Goal: Task Accomplishment & Management: Complete application form

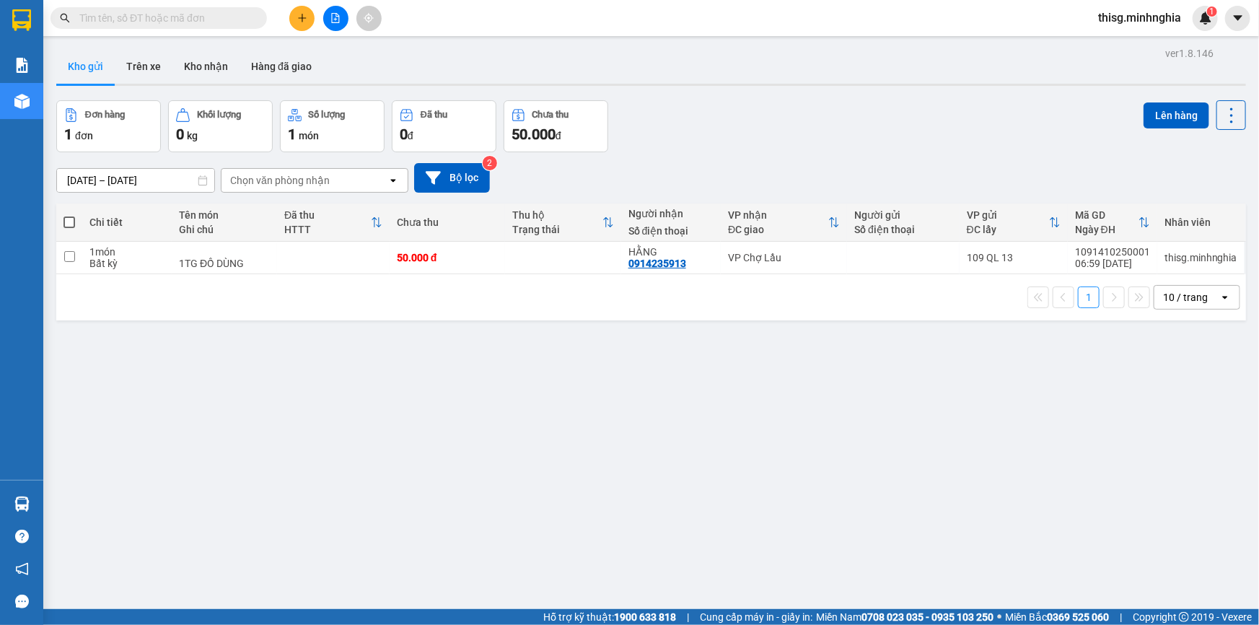
click at [304, 18] on icon "plus" at bounding box center [302, 17] width 8 height 1
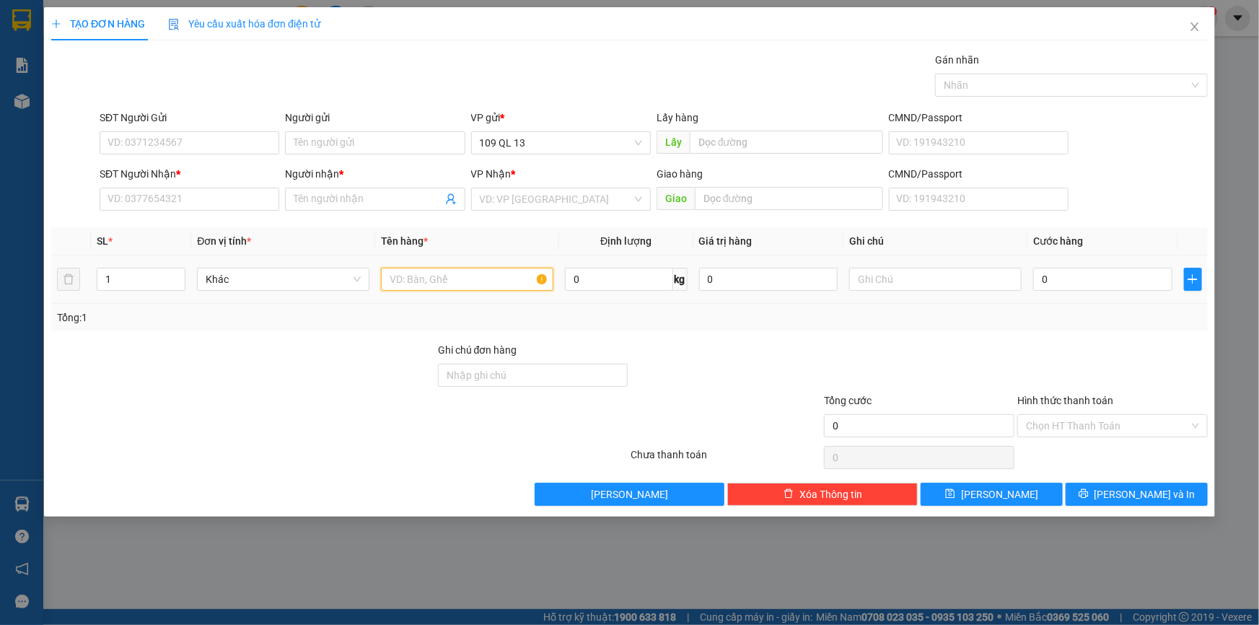
click at [495, 276] on input "text" at bounding box center [467, 279] width 172 height 23
click at [872, 288] on input "text" at bounding box center [935, 279] width 172 height 23
type input "1 bị trắng tg đồ ăn"
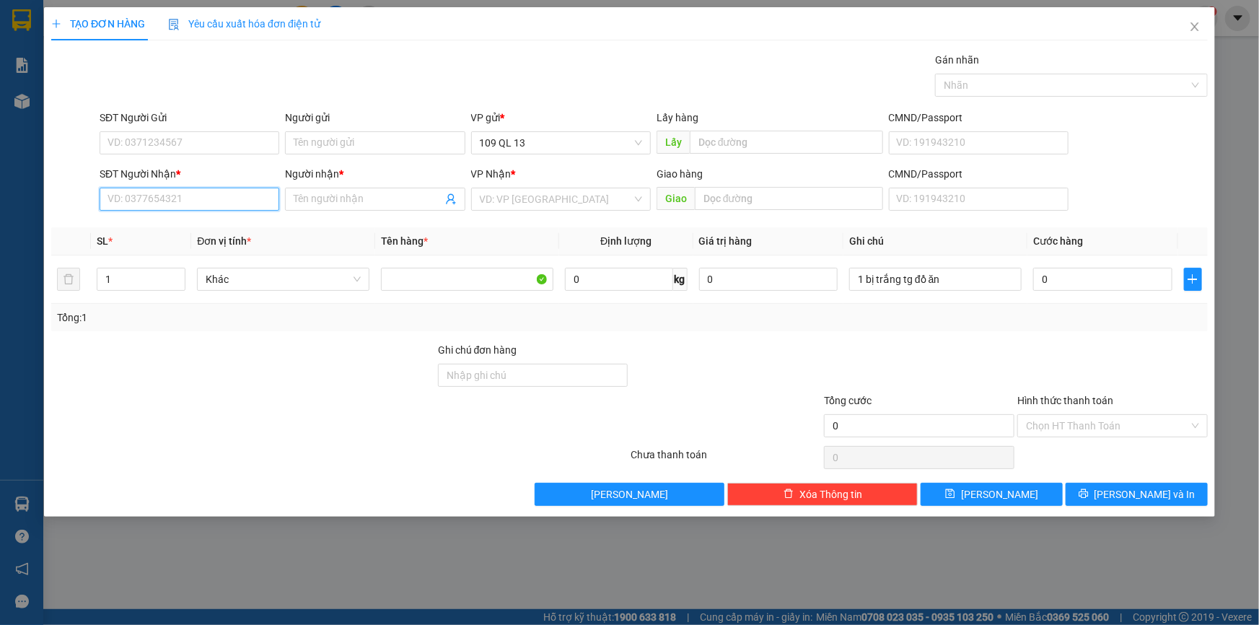
click at [239, 203] on input "SĐT Người Nhận *" at bounding box center [190, 199] width 180 height 23
type input "0941832687"
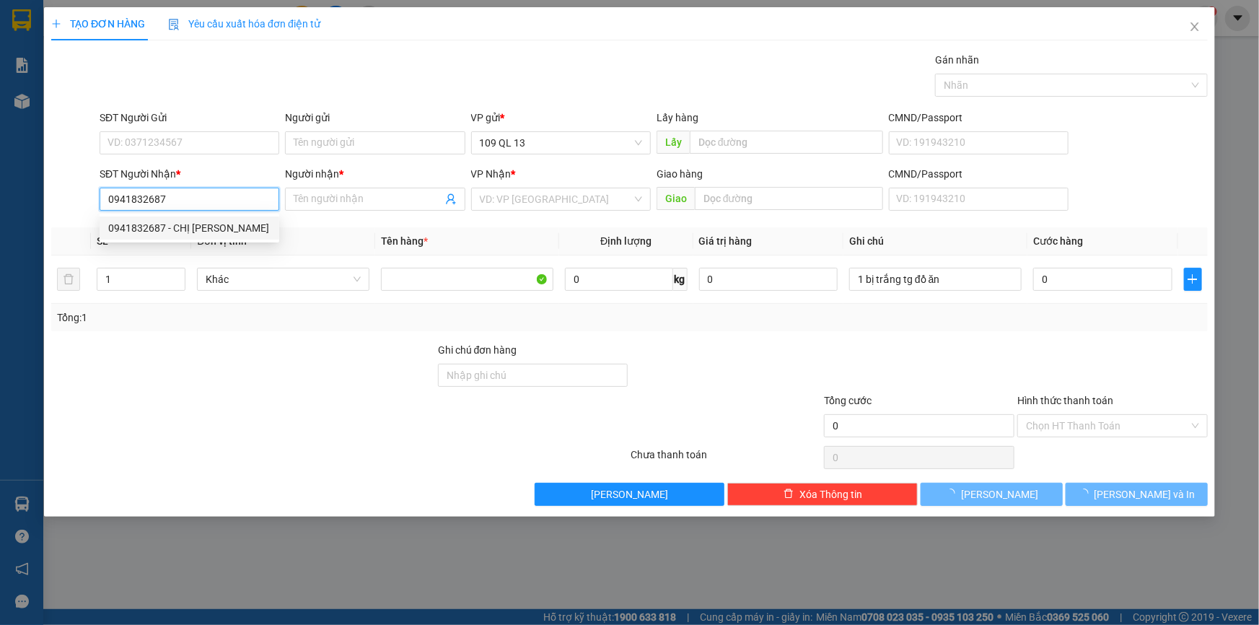
click at [230, 230] on div "0941832687 - CHỊ [PERSON_NAME]" at bounding box center [189, 228] width 162 height 16
type input "CHỊ [PERSON_NAME]"
type input "[DEMOGRAPHIC_DATA]"
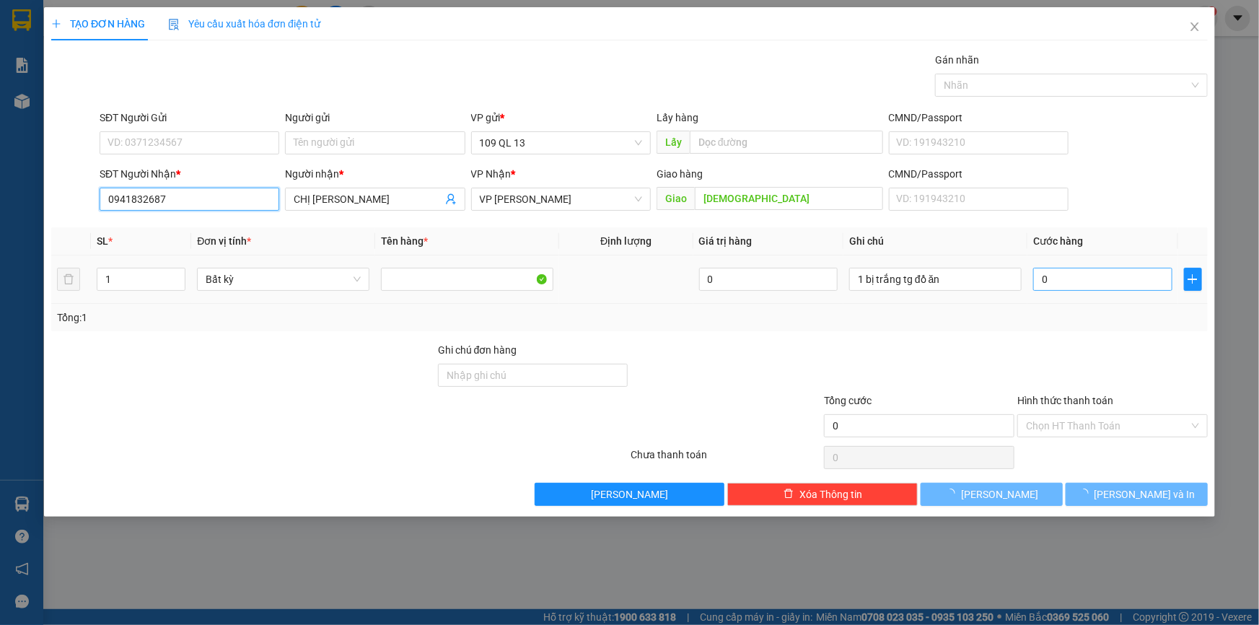
type input "0941832687"
click at [1051, 289] on input "0" at bounding box center [1102, 279] width 139 height 23
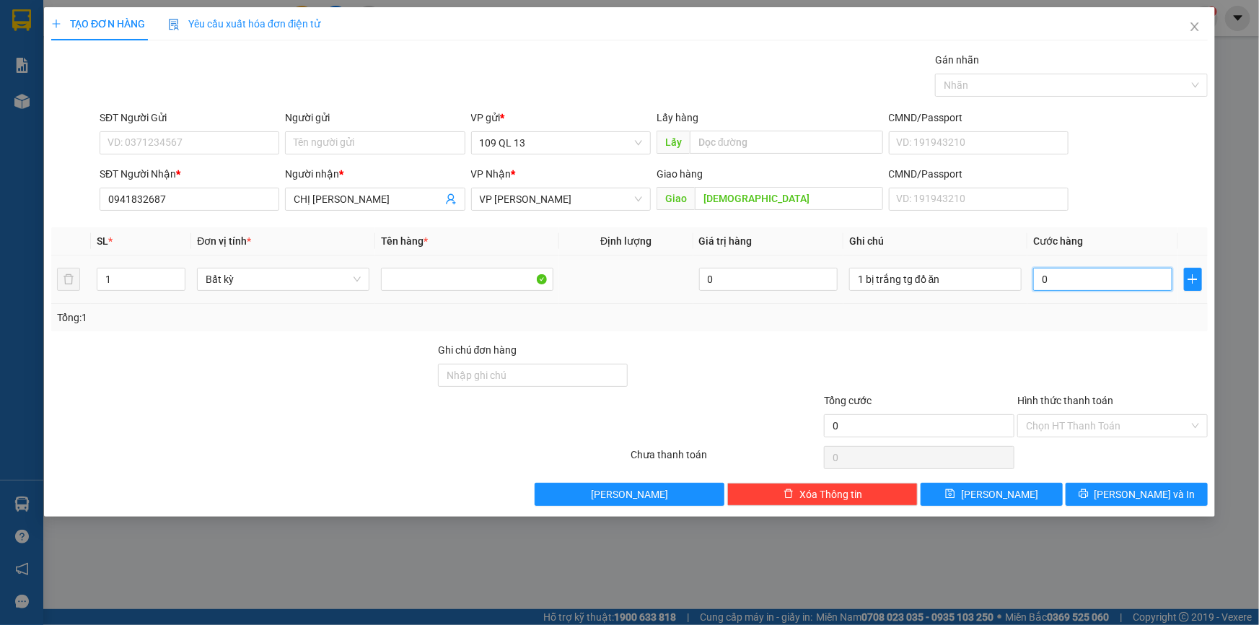
type input "4"
type input "40"
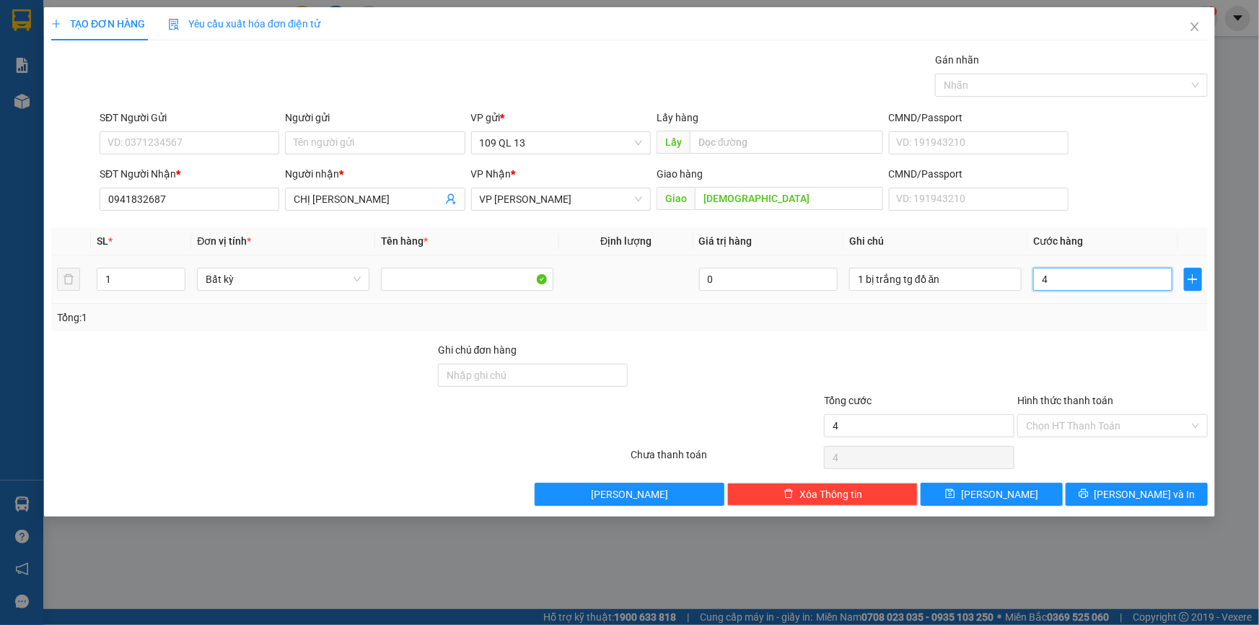
type input "40"
type input "40.000"
click at [1071, 421] on input "Hình thức thanh toán" at bounding box center [1107, 426] width 163 height 22
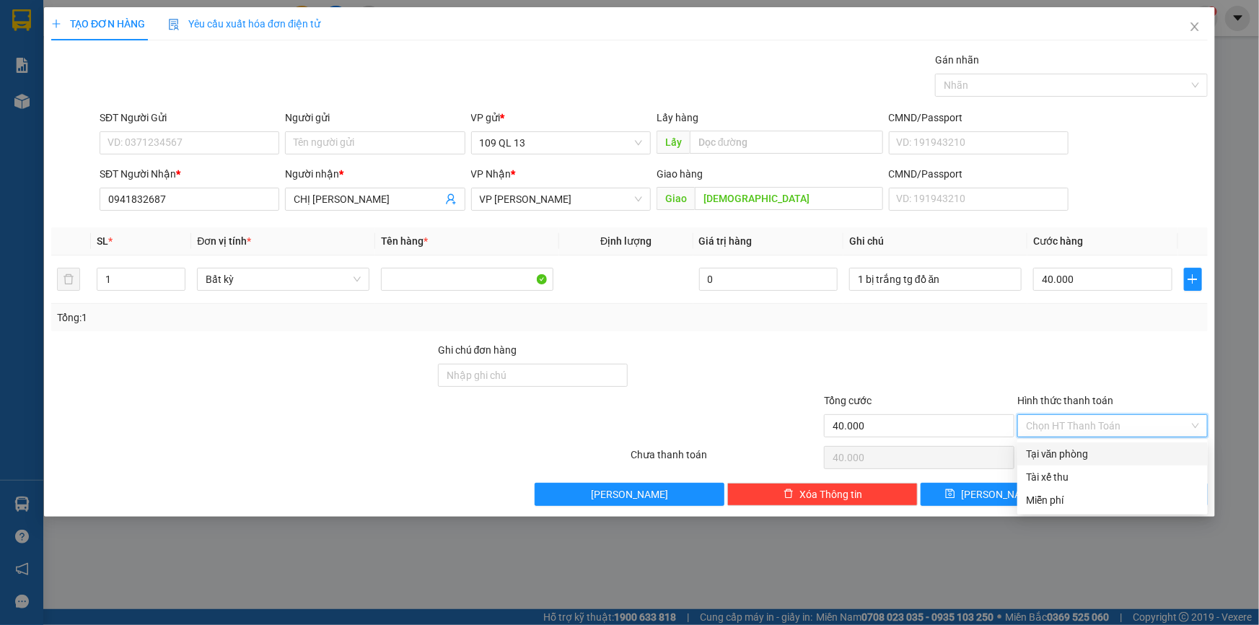
click at [1095, 455] on div "Tại văn phòng" at bounding box center [1112, 454] width 173 height 16
type input "0"
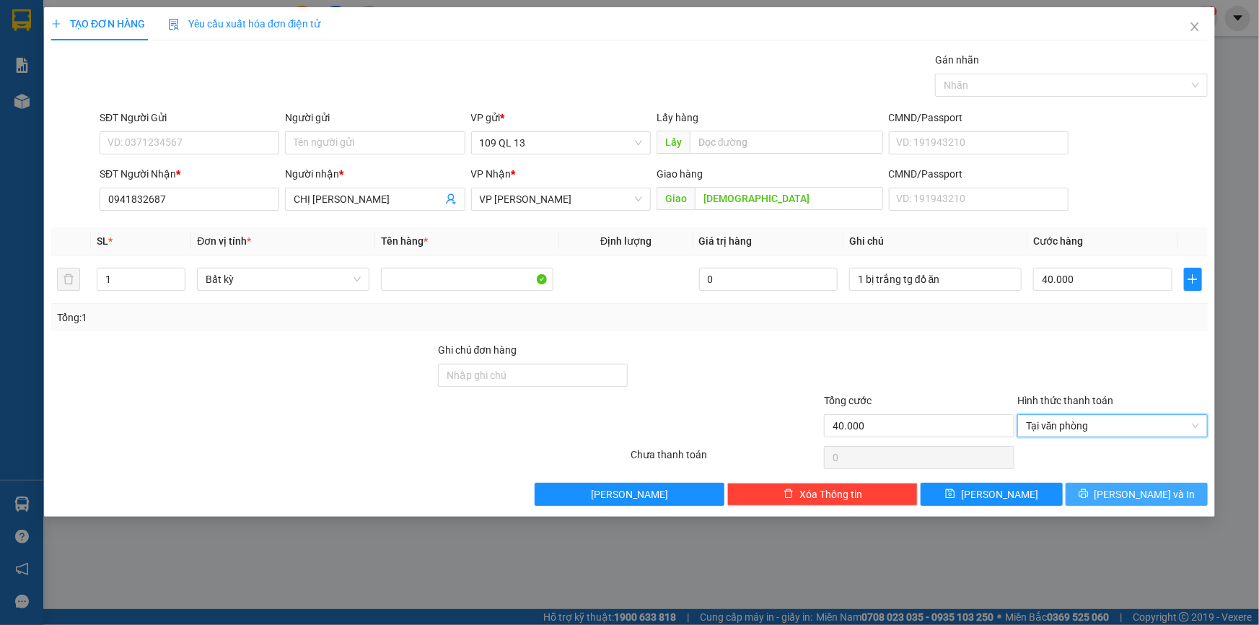
click at [1142, 499] on span "[PERSON_NAME] và In" at bounding box center [1145, 494] width 101 height 16
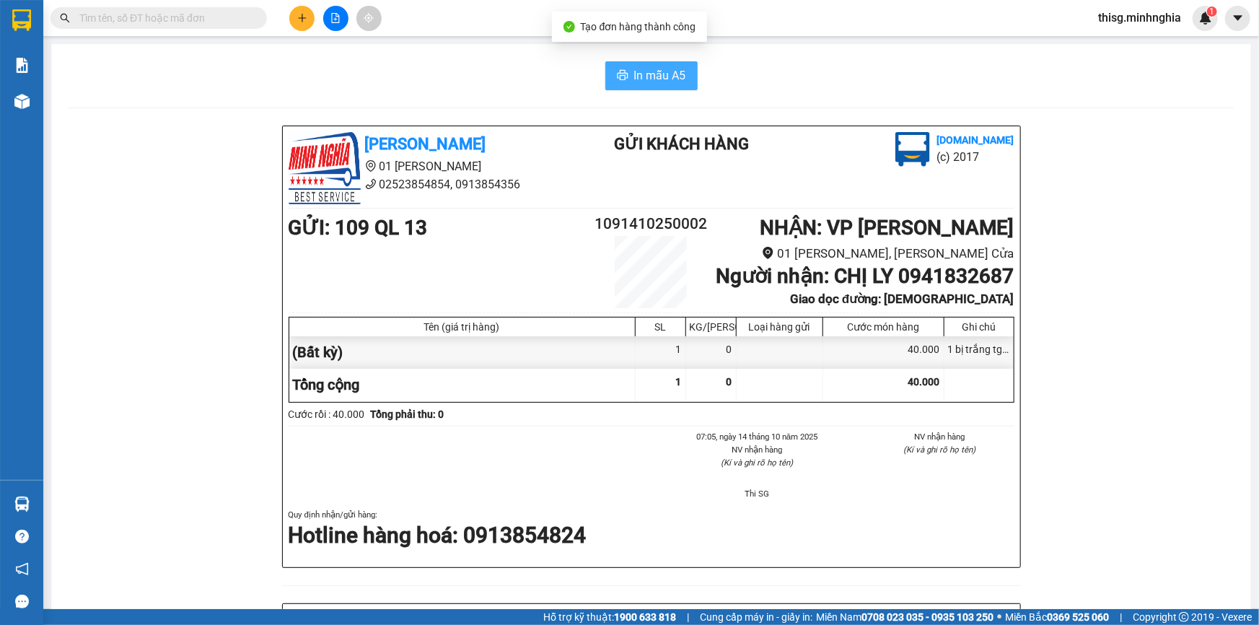
click at [640, 88] on button "In mẫu A5" at bounding box center [651, 75] width 92 height 29
click at [472, 30] on div "Kết quả tìm kiếm ( 0 ) Bộ lọc No Data thisg.minhnghia 1" at bounding box center [629, 18] width 1259 height 36
click at [299, 19] on icon "plus" at bounding box center [302, 18] width 10 height 10
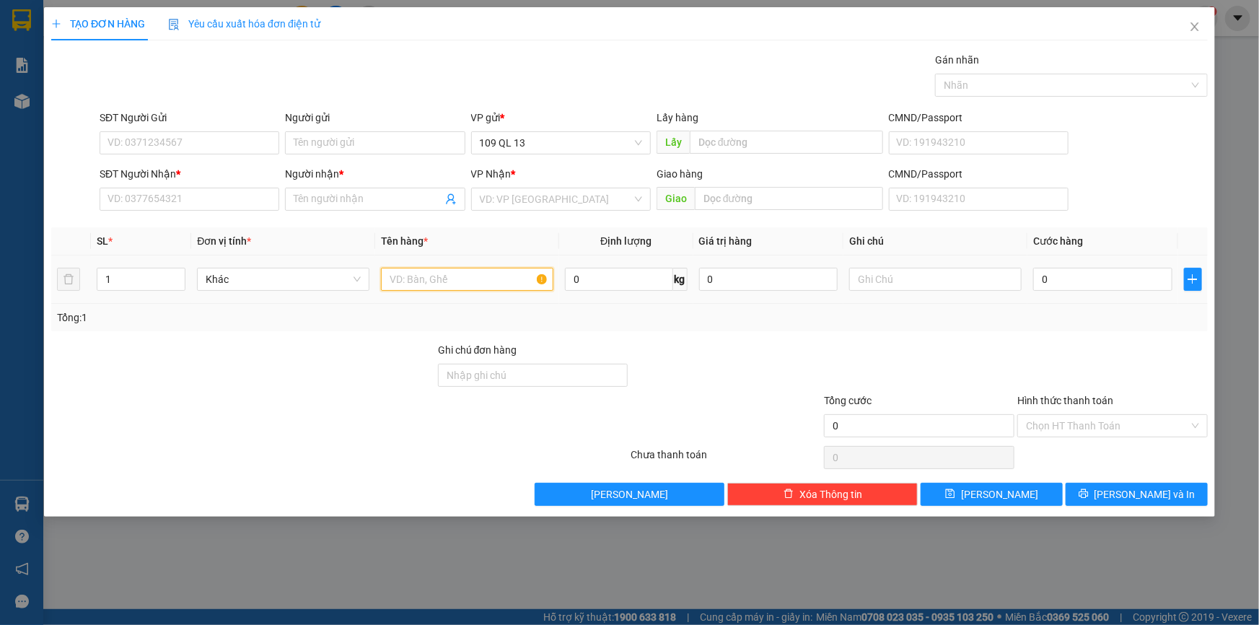
click at [504, 285] on input "text" at bounding box center [467, 279] width 172 height 23
drag, startPoint x: 543, startPoint y: 274, endPoint x: 439, endPoint y: 289, distance: 104.9
click at [439, 289] on input "text" at bounding box center [467, 279] width 172 height 23
click at [178, 209] on input "SĐT Người Nhận *" at bounding box center [190, 199] width 180 height 23
click at [877, 292] on div at bounding box center [935, 279] width 172 height 29
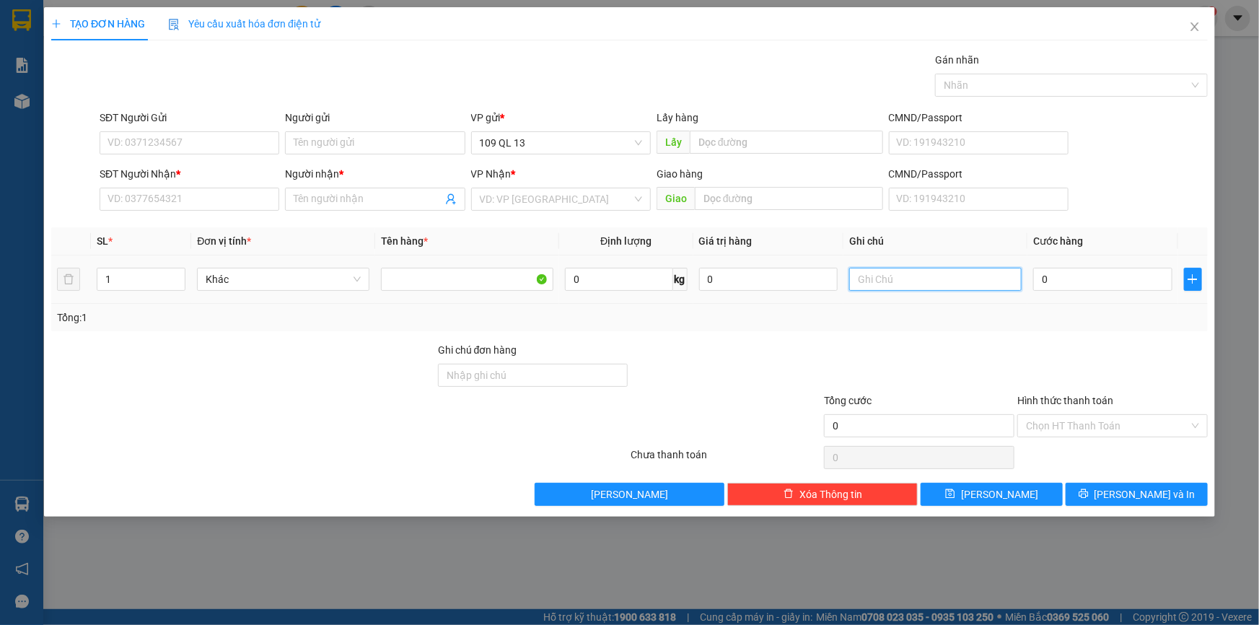
click at [885, 274] on input "text" at bounding box center [935, 279] width 172 height 23
type input "1 bị"
click at [138, 193] on input "SĐT Người Nhận *" at bounding box center [190, 199] width 180 height 23
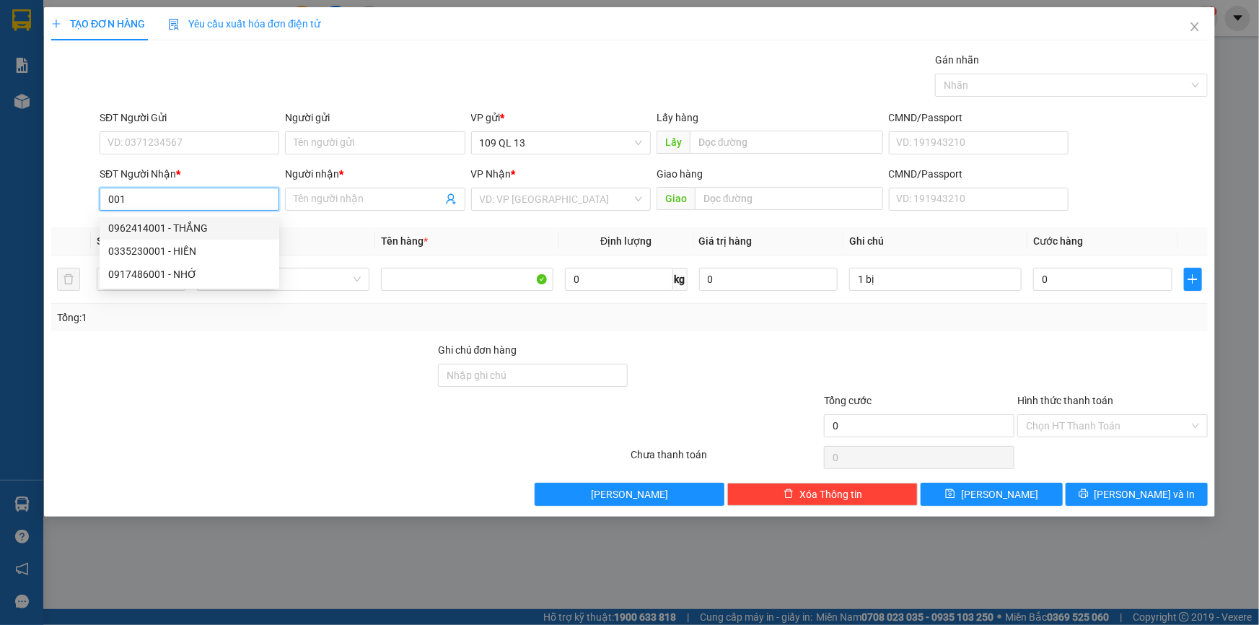
click at [209, 217] on div "0962414001 - THẮNG" at bounding box center [190, 227] width 180 height 23
type input "0962414001"
type input "THẮNG"
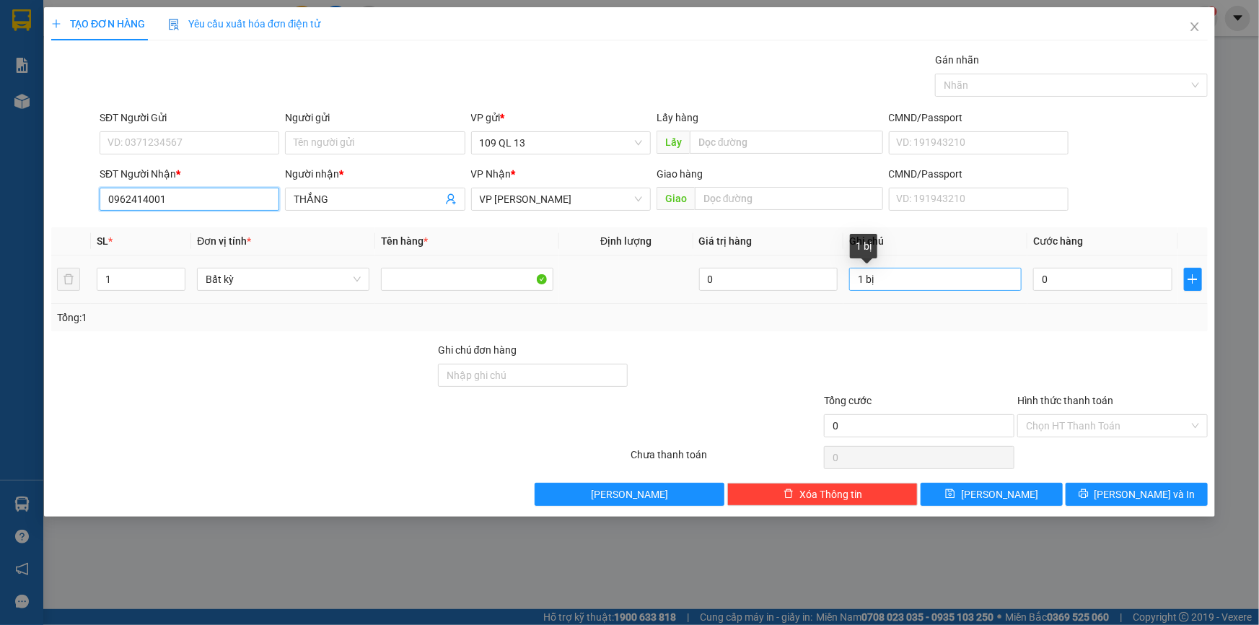
type input "0962414001"
click at [956, 271] on input "1 bị" at bounding box center [935, 279] width 172 height 23
type input "1 bị lạp xưởng"
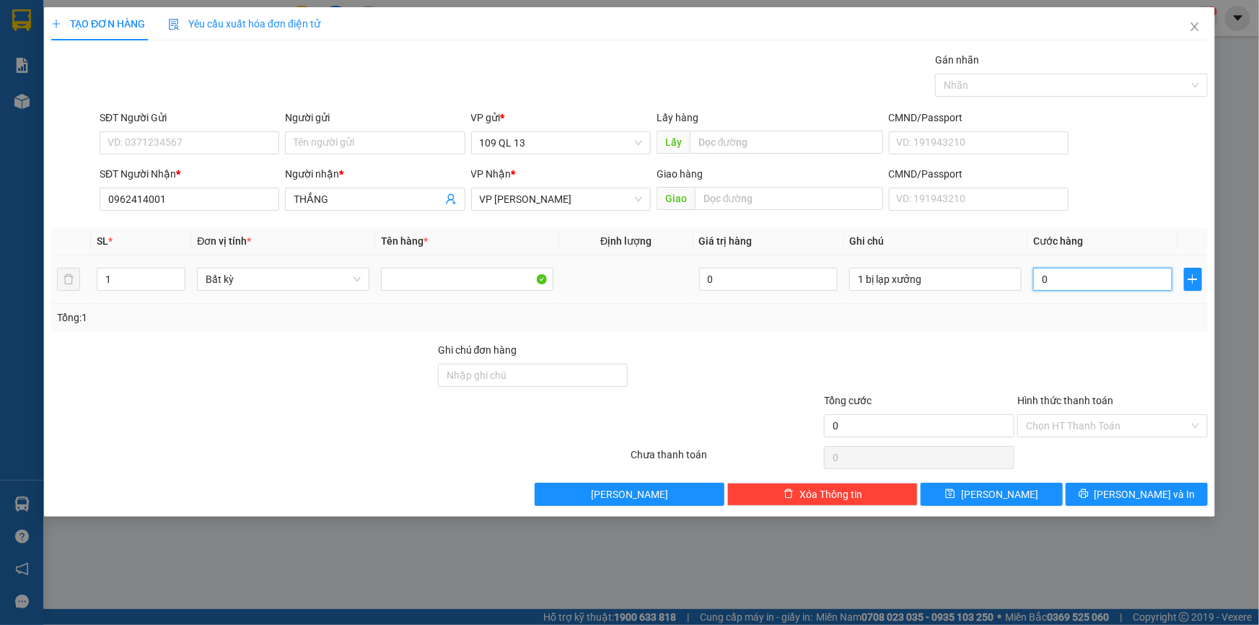
click at [1056, 277] on input "0" at bounding box center [1102, 279] width 139 height 23
type input "4"
type input "40"
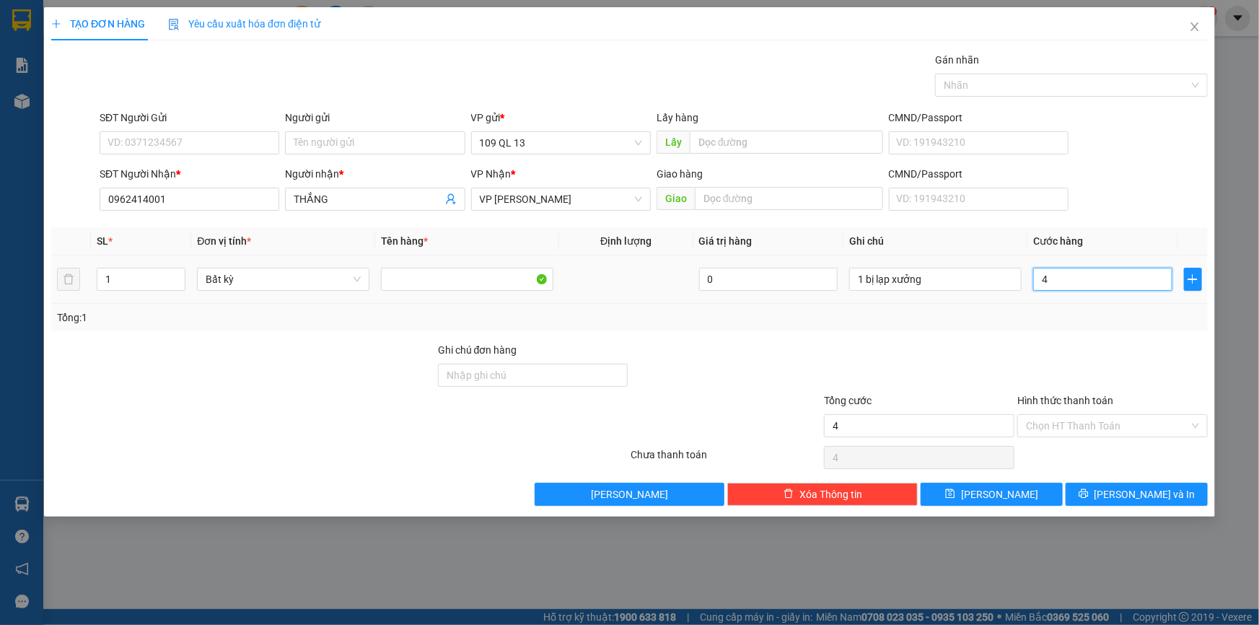
type input "40"
type input "40.000"
click at [1136, 432] on input "Hình thức thanh toán" at bounding box center [1107, 426] width 163 height 22
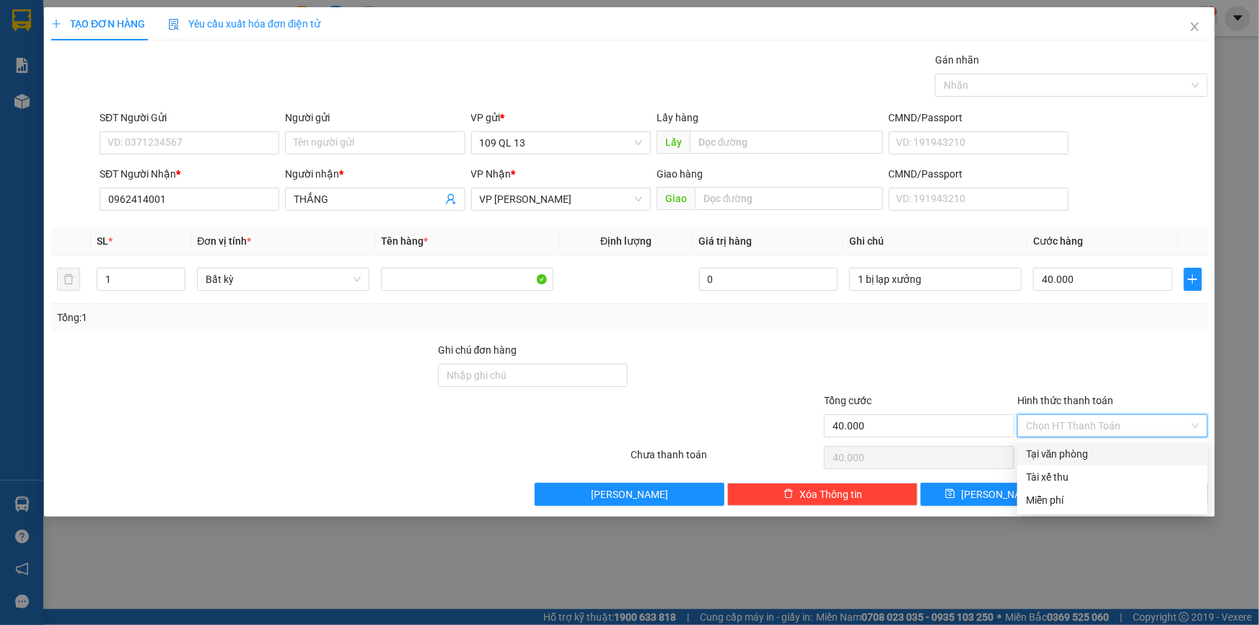
click at [1077, 450] on div "Tại văn phòng" at bounding box center [1112, 454] width 173 height 16
type input "0"
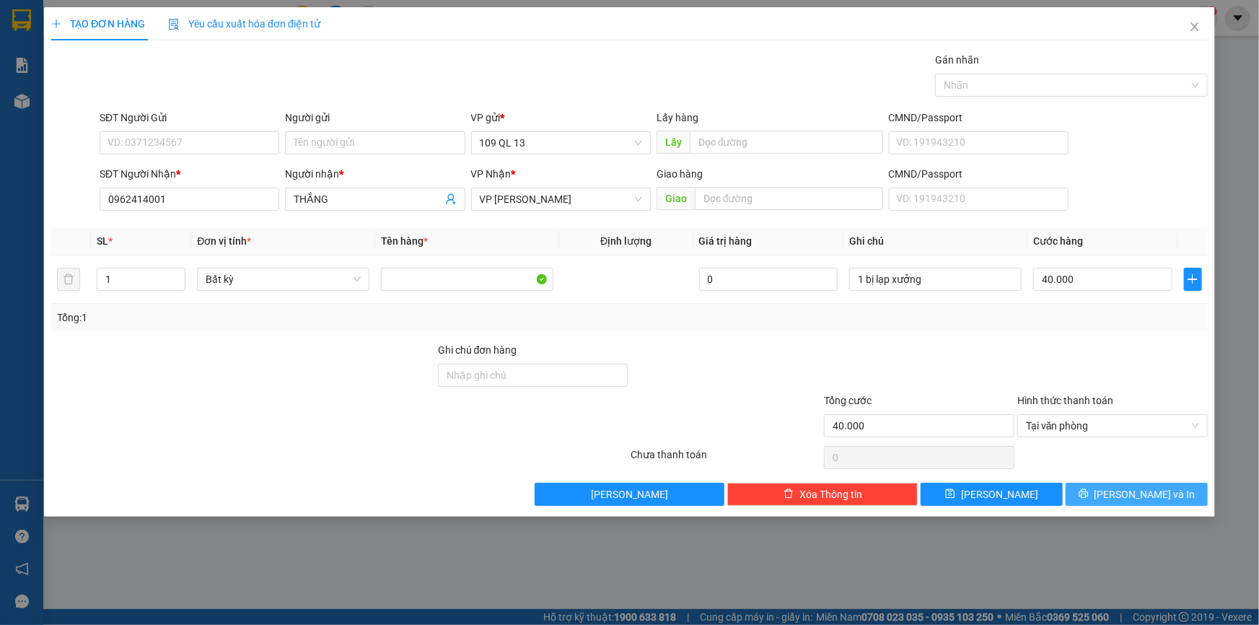
click at [1161, 486] on span "[PERSON_NAME] và In" at bounding box center [1145, 494] width 101 height 16
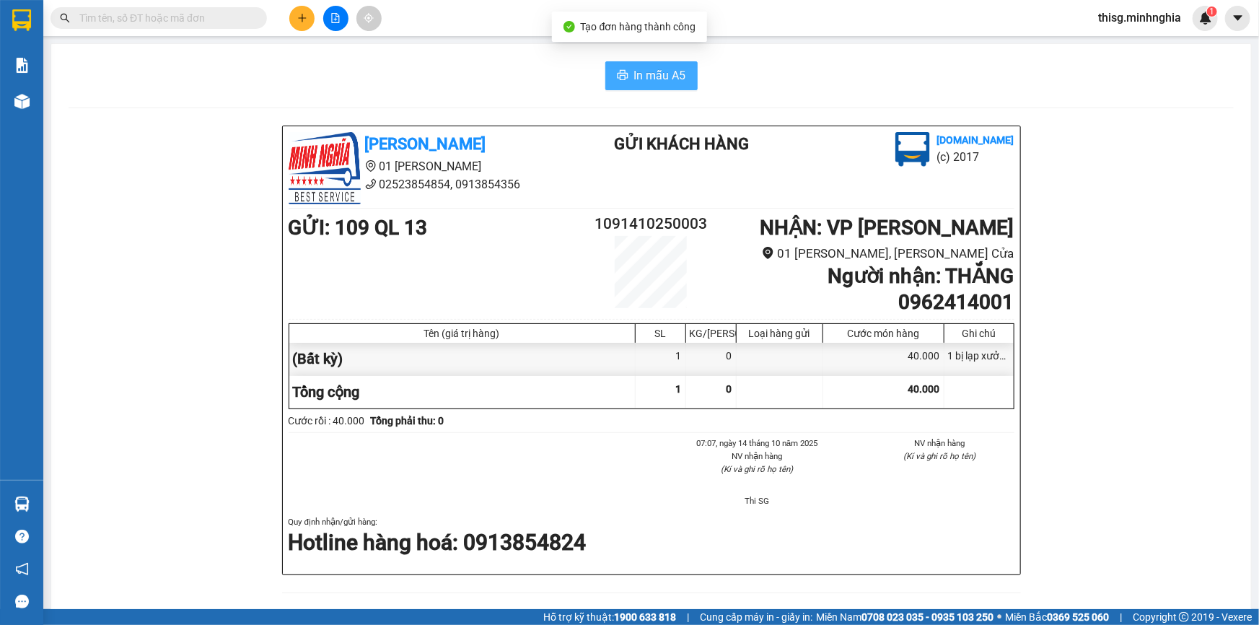
click at [644, 69] on span "In mẫu A5" at bounding box center [660, 75] width 52 height 18
click at [305, 19] on icon "plus" at bounding box center [302, 18] width 10 height 10
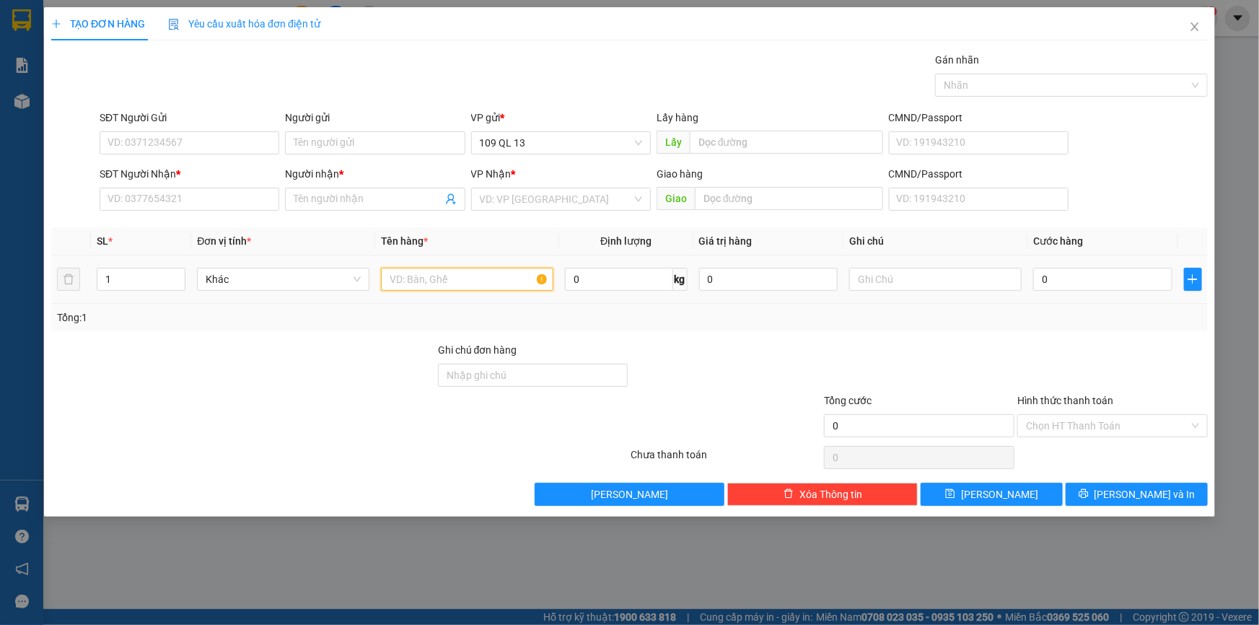
click at [452, 283] on input "text" at bounding box center [467, 279] width 172 height 23
click at [144, 202] on input "SĐT Người Nhận *" at bounding box center [190, 199] width 180 height 23
click at [224, 193] on input "781" at bounding box center [190, 199] width 180 height 23
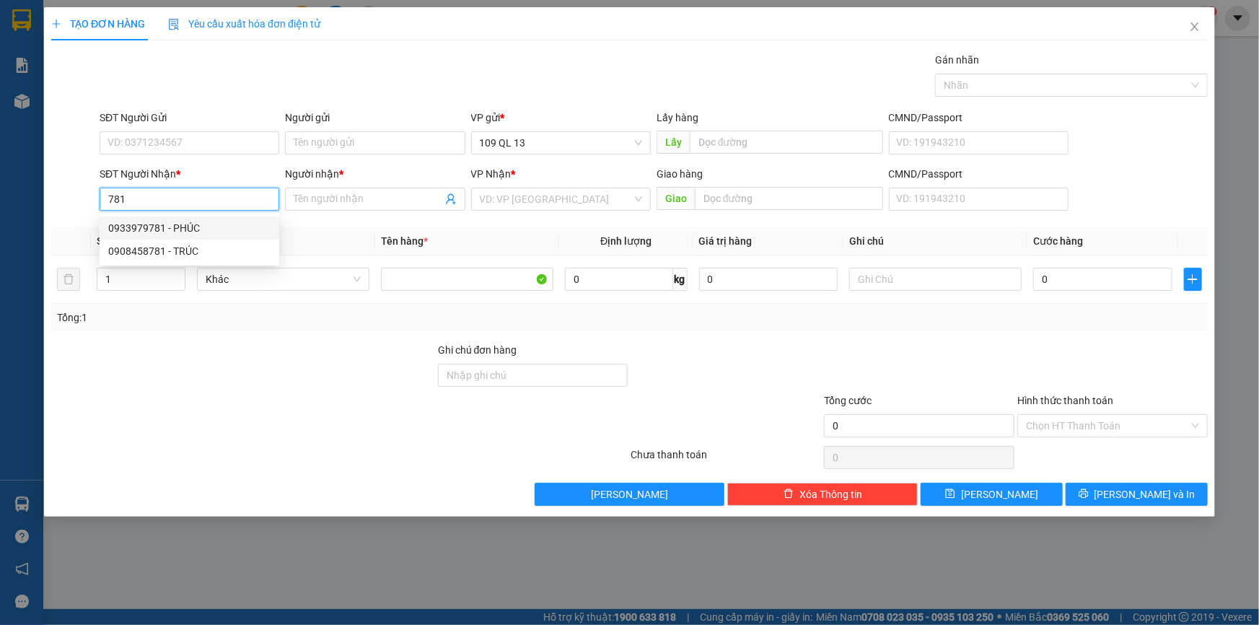
click at [224, 232] on div "0933979781 - PHÚC" at bounding box center [189, 228] width 162 height 16
type input "0933979781"
type input "PHÚC"
type input "NGÃ 3 SÔNG LŨY"
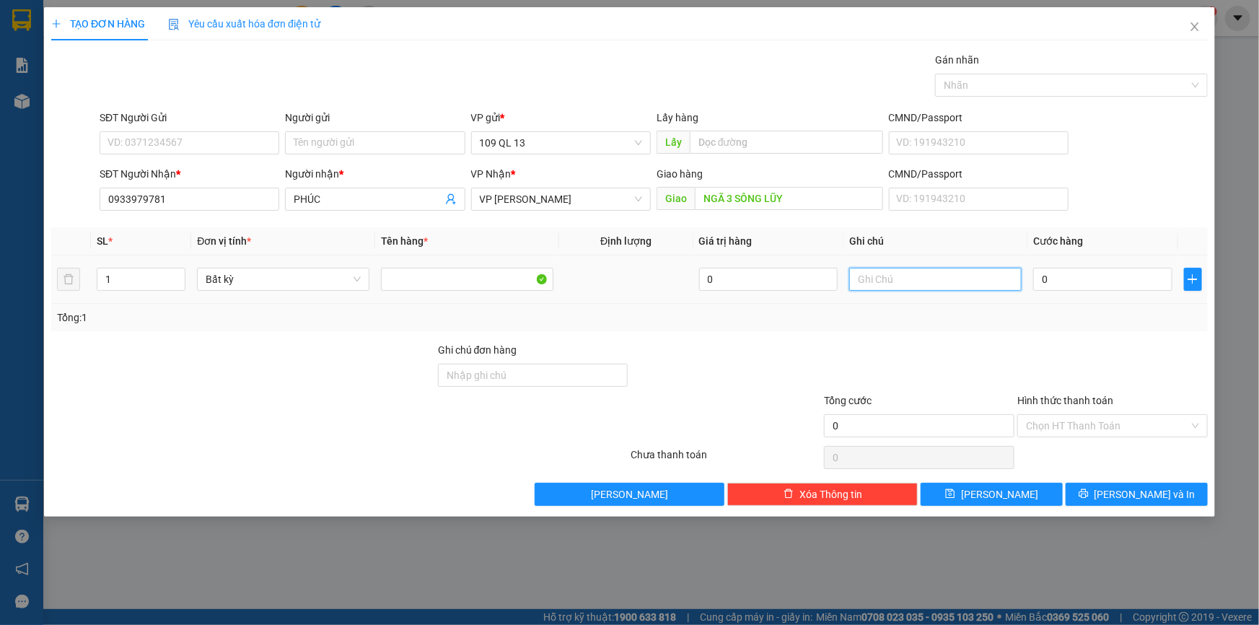
click at [887, 288] on input "text" at bounding box center [935, 279] width 172 height 23
type input "1 cục đen qa"
click at [1085, 268] on input "0" at bounding box center [1102, 279] width 139 height 23
type input "5"
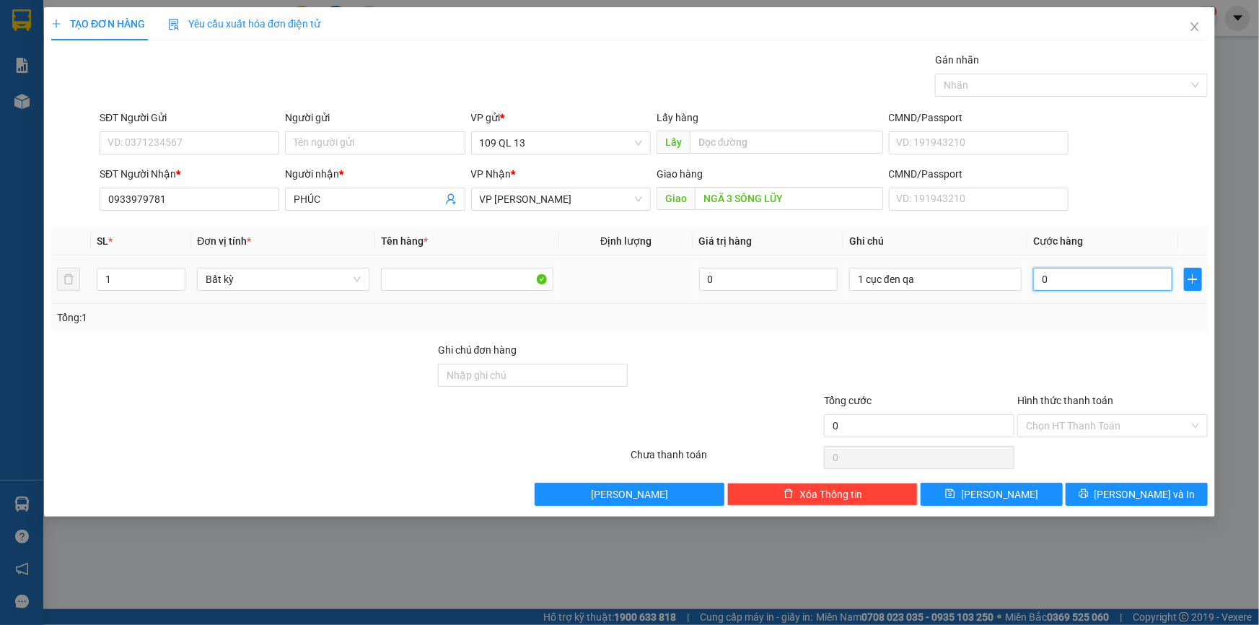
type input "5"
type input "50"
type input "50.000"
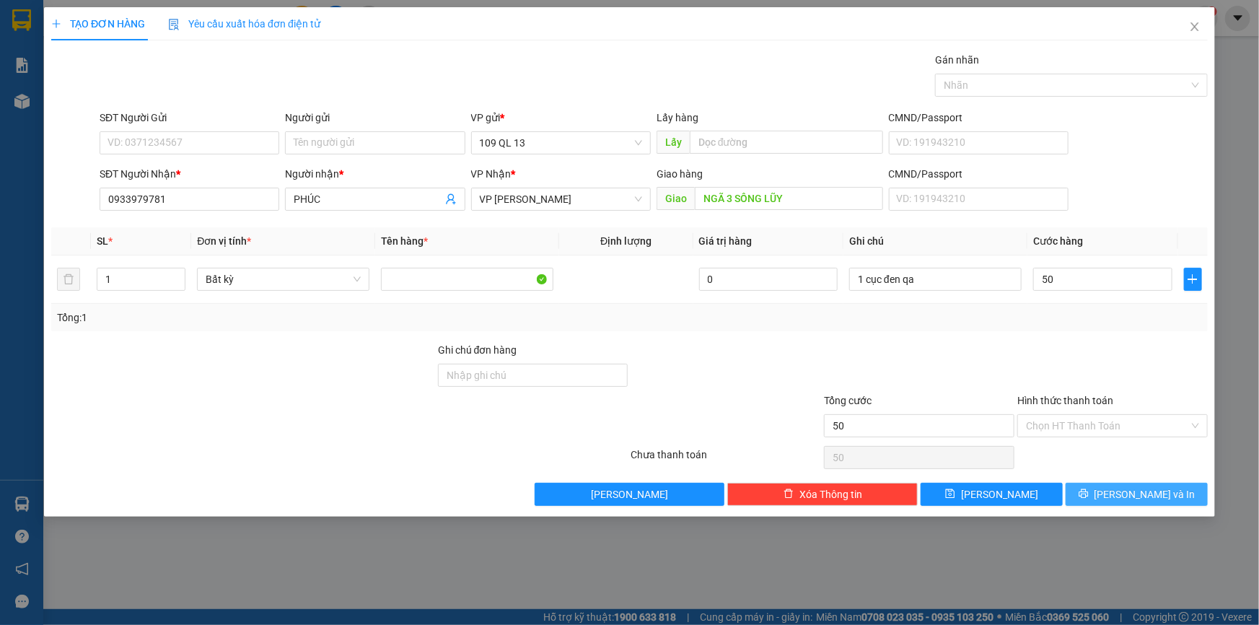
type input "50.000"
click at [1165, 496] on button "[PERSON_NAME] và In" at bounding box center [1137, 494] width 142 height 23
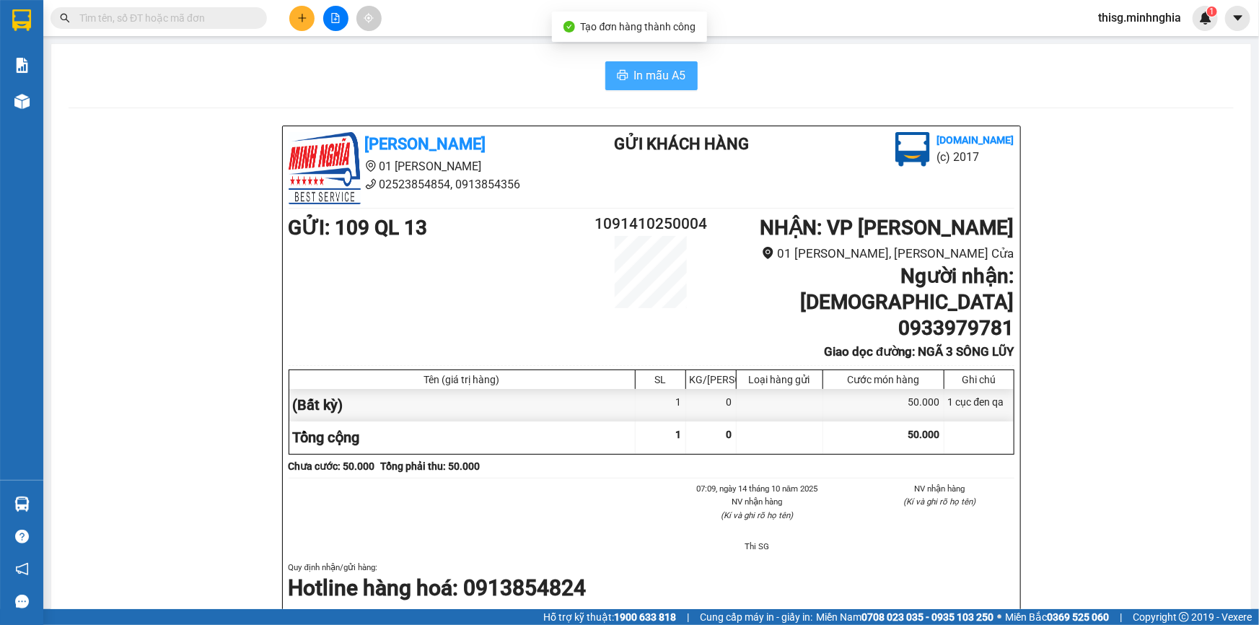
click at [642, 78] on span "In mẫu A5" at bounding box center [660, 75] width 52 height 18
click at [298, 15] on icon "plus" at bounding box center [302, 18] width 10 height 10
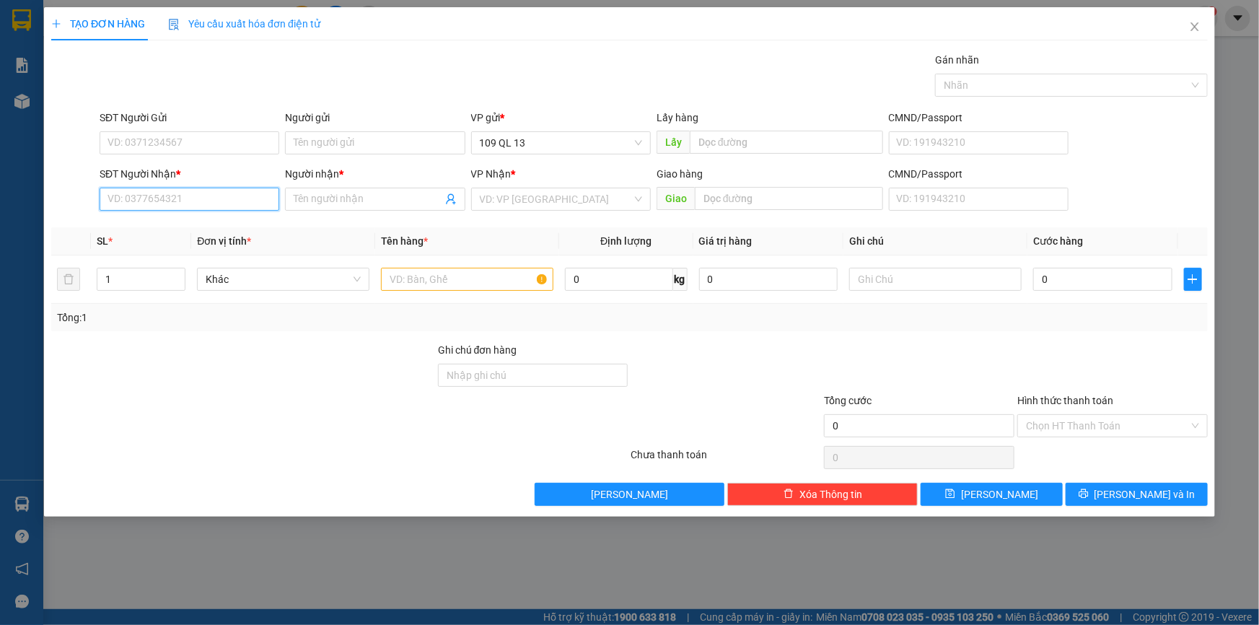
click at [226, 190] on input "SĐT Người Nhận *" at bounding box center [190, 199] width 180 height 23
click at [230, 222] on div "0789253587 - THOẠI" at bounding box center [189, 228] width 162 height 16
type input "0789253587"
type input "THOẠI"
type input "0789253587"
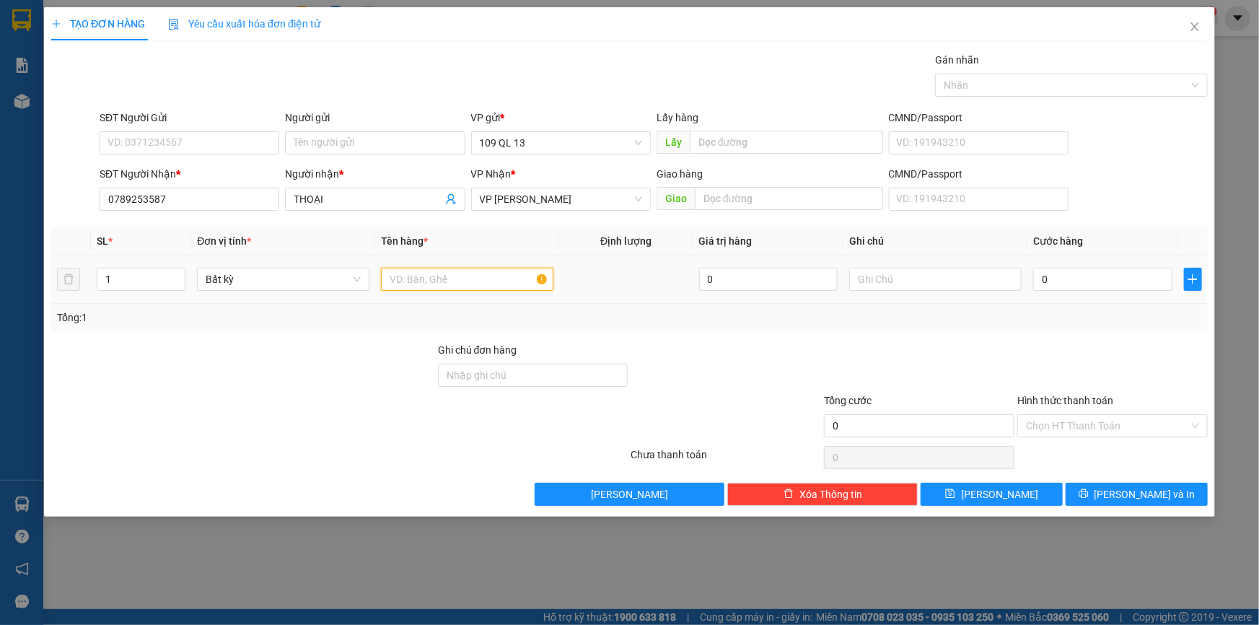
click at [464, 279] on input "text" at bounding box center [467, 279] width 172 height 23
type input "1"
click at [887, 276] on input "text" at bounding box center [935, 279] width 172 height 23
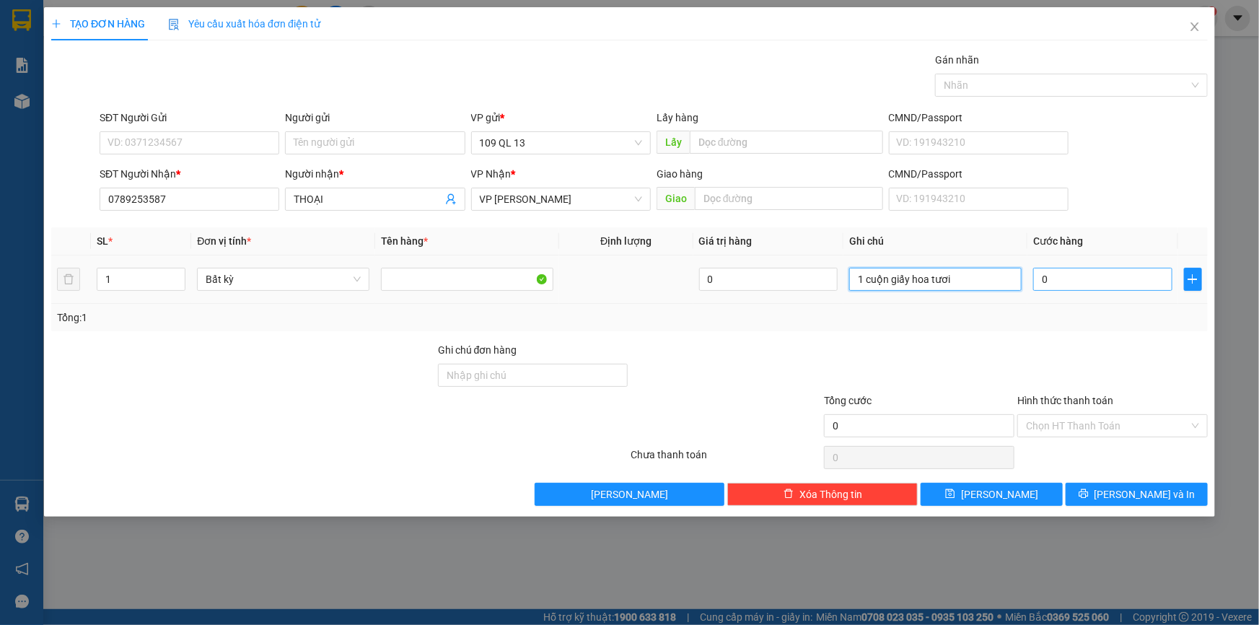
type input "1 cuộn giấy hoa tươi"
click at [1074, 280] on input "0" at bounding box center [1102, 279] width 139 height 23
type input "4"
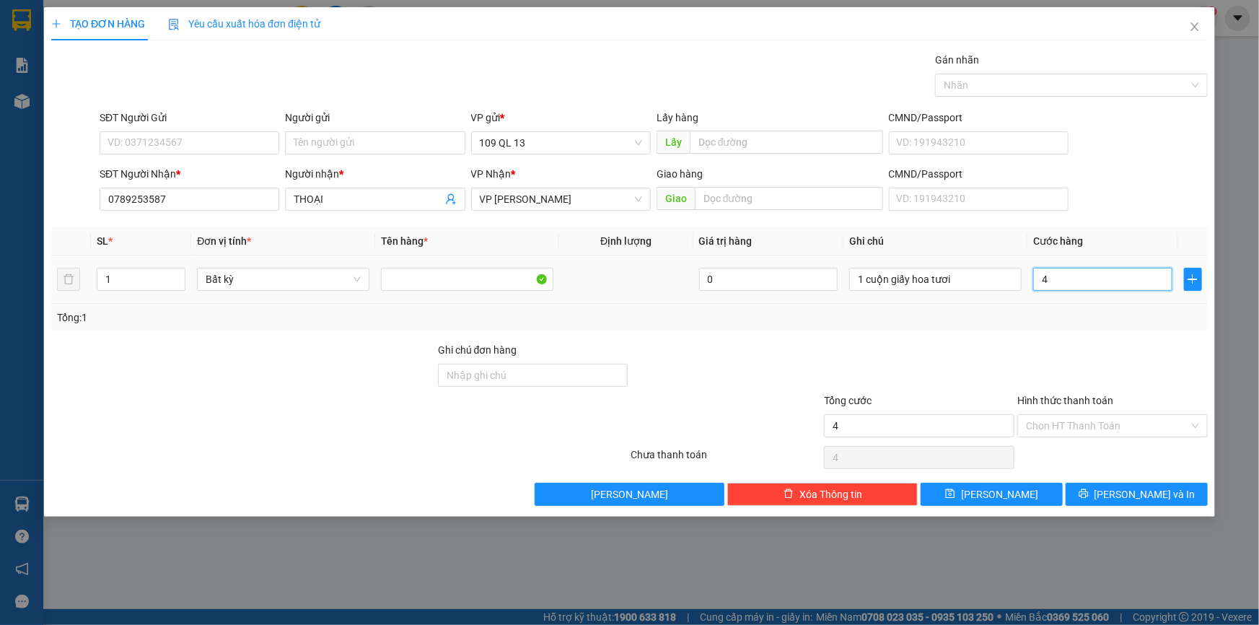
type input "40"
type input "40.000"
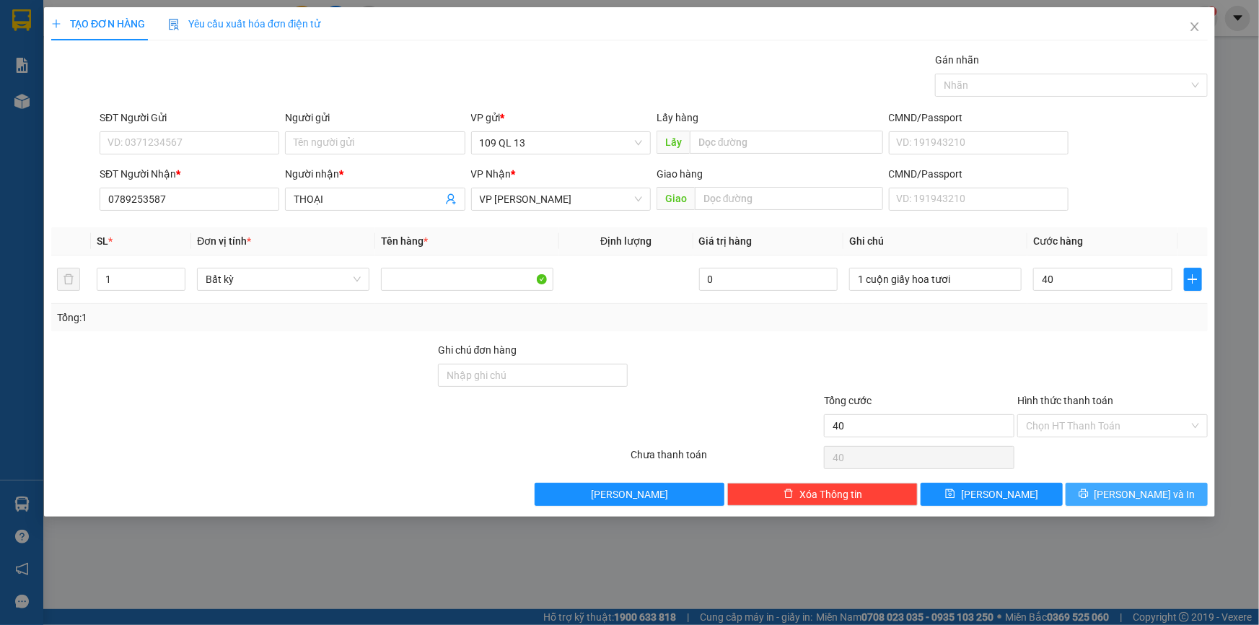
type input "40.000"
click at [1131, 488] on span "[PERSON_NAME] và In" at bounding box center [1145, 494] width 101 height 16
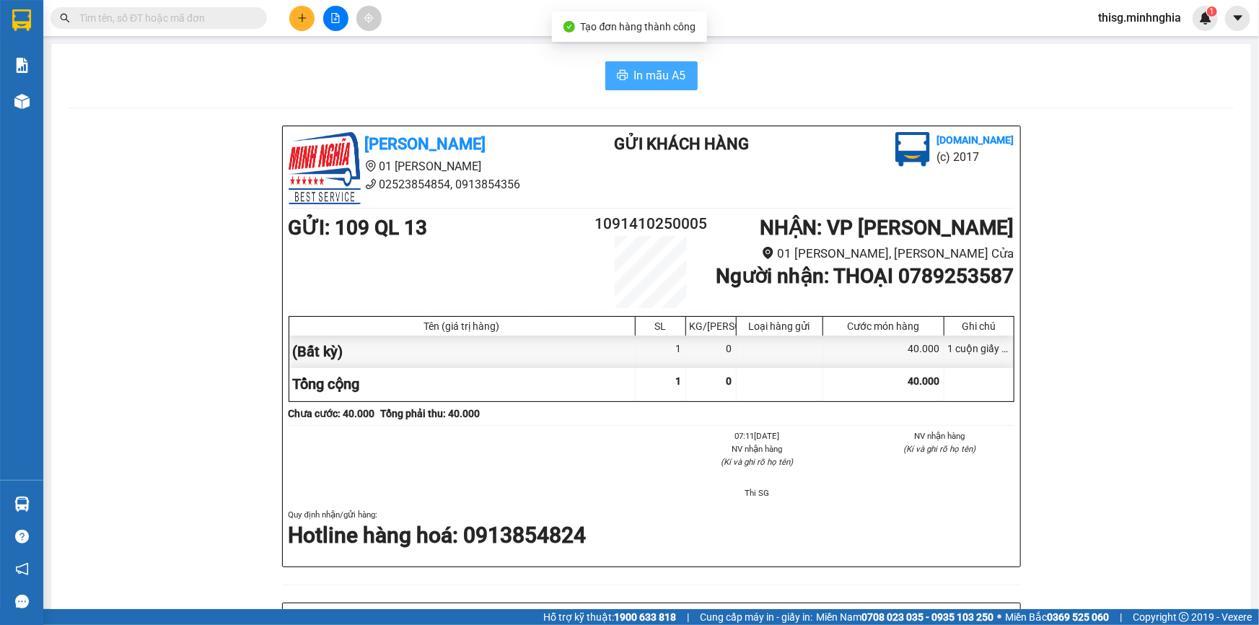
click at [636, 71] on span "In mẫu A5" at bounding box center [660, 75] width 52 height 18
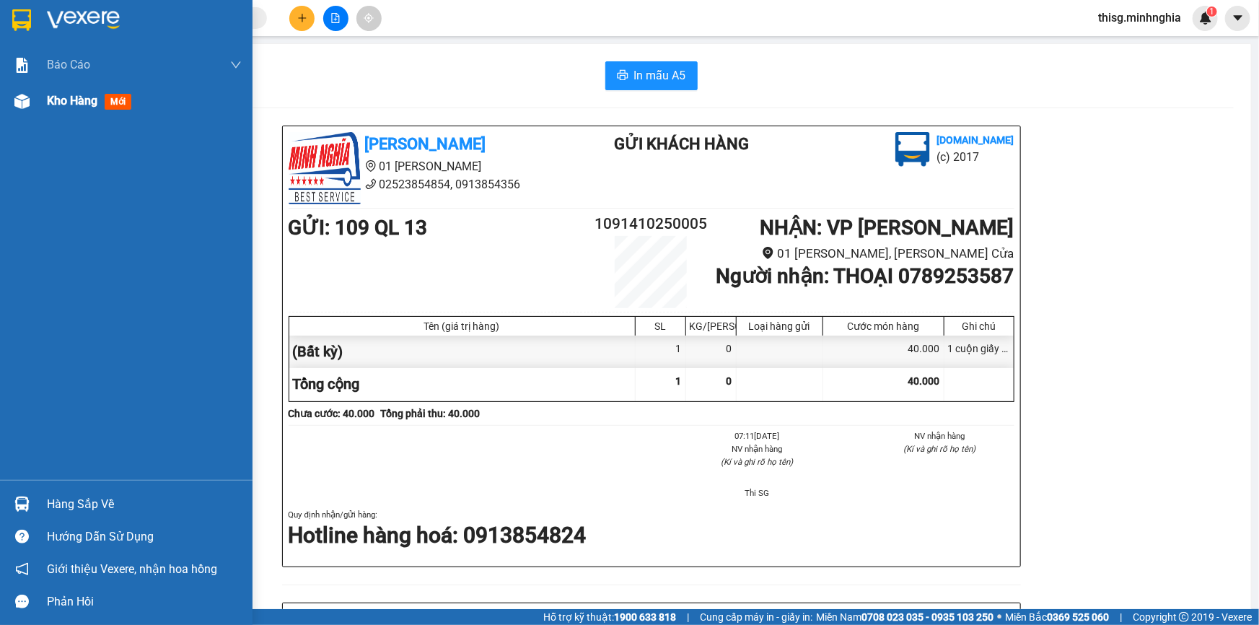
click at [12, 100] on div at bounding box center [21, 101] width 25 height 25
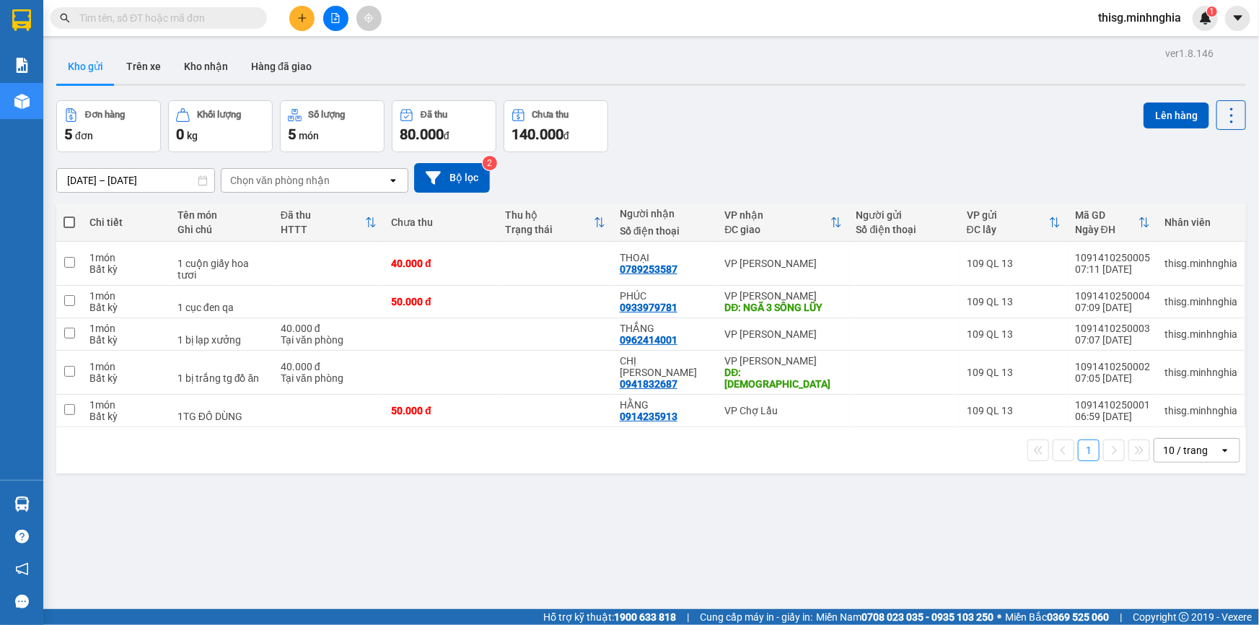
click at [305, 22] on icon "plus" at bounding box center [302, 18] width 10 height 10
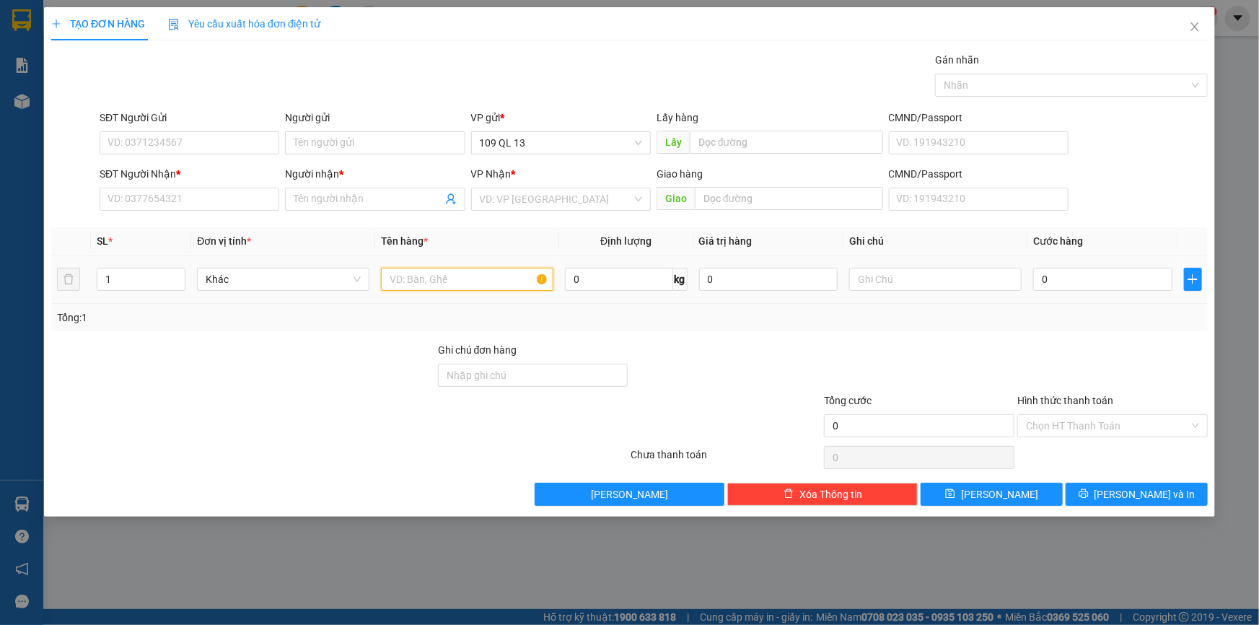
click at [403, 277] on input "text" at bounding box center [467, 279] width 172 height 23
click at [203, 205] on input "SĐT Người Nhận *" at bounding box center [190, 199] width 180 height 23
click at [891, 277] on input "text" at bounding box center [935, 279] width 172 height 23
type input "1 tg"
click at [203, 188] on input "SĐT Người Nhận *" at bounding box center [190, 199] width 180 height 23
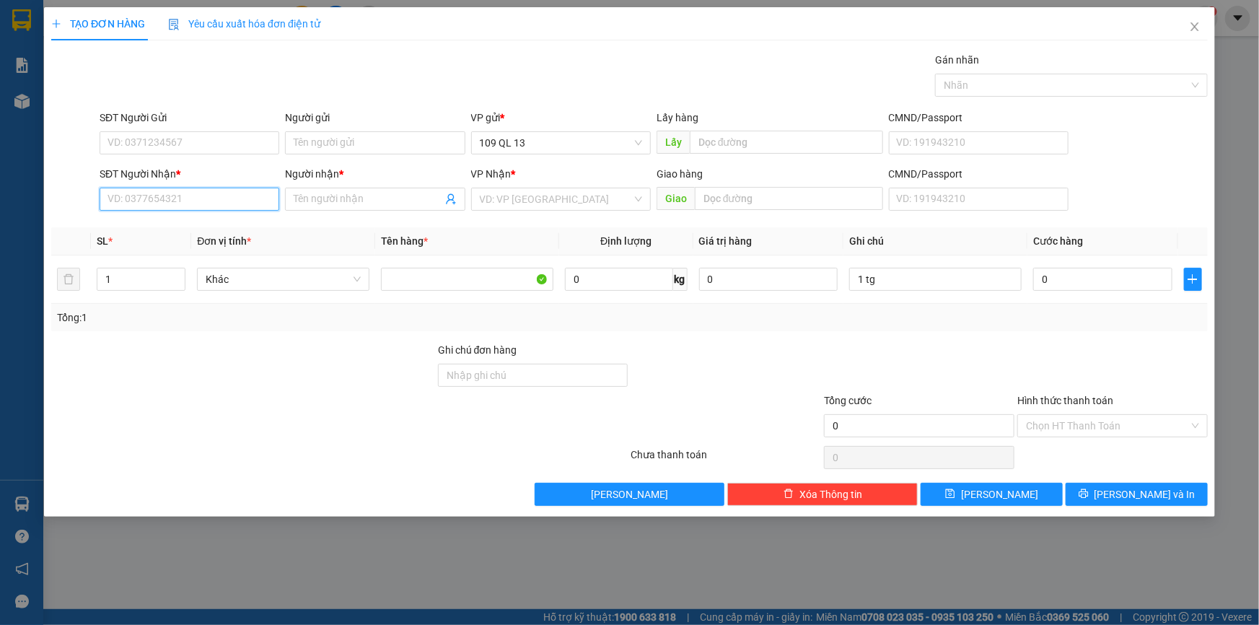
click at [203, 190] on input "SĐT Người Nhận *" at bounding box center [190, 199] width 180 height 23
type input "9"
type input "8"
click at [182, 250] on div "0913872852 - PHONG" at bounding box center [189, 251] width 162 height 16
type input "0913872852"
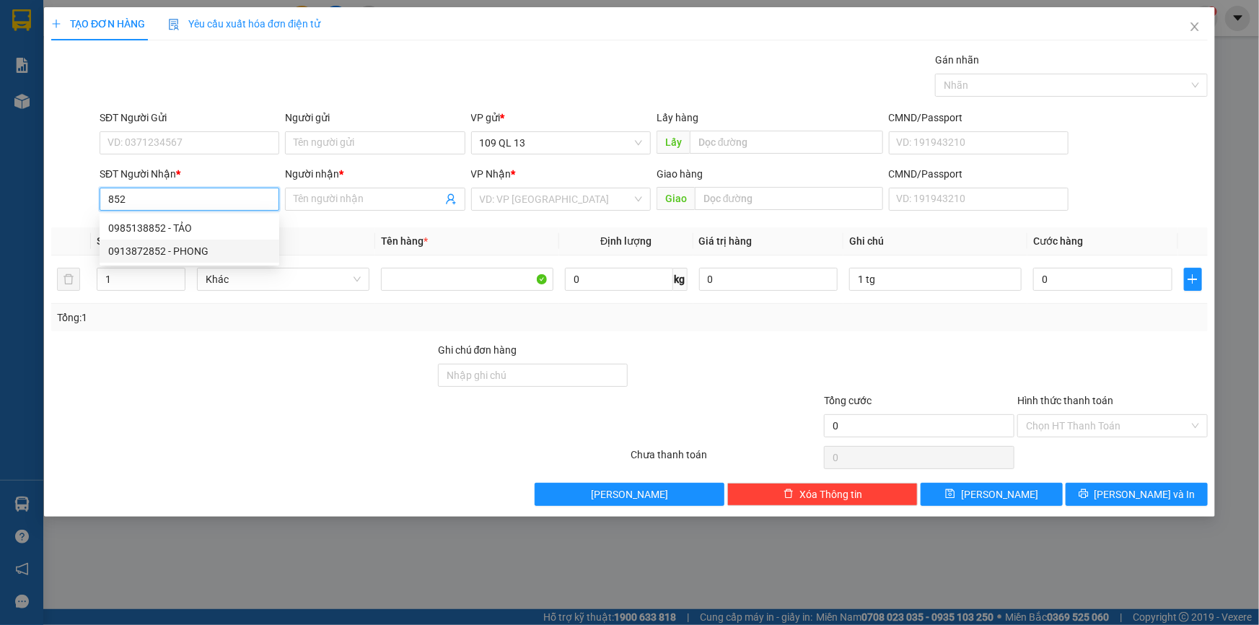
type input "PHONG"
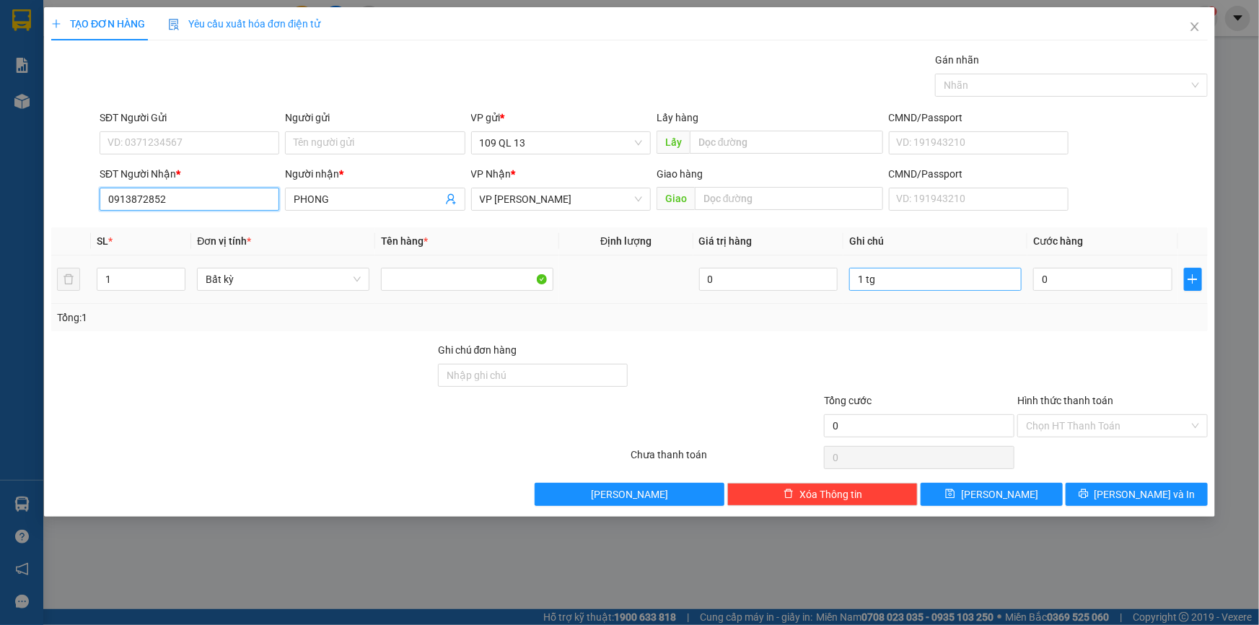
type input "0913872852"
click at [929, 280] on input "1 tg" at bounding box center [935, 279] width 172 height 23
click at [863, 276] on input "1 tg bột" at bounding box center [935, 279] width 172 height 23
type input "2 tg bột"
click at [120, 279] on input "1" at bounding box center [140, 279] width 87 height 22
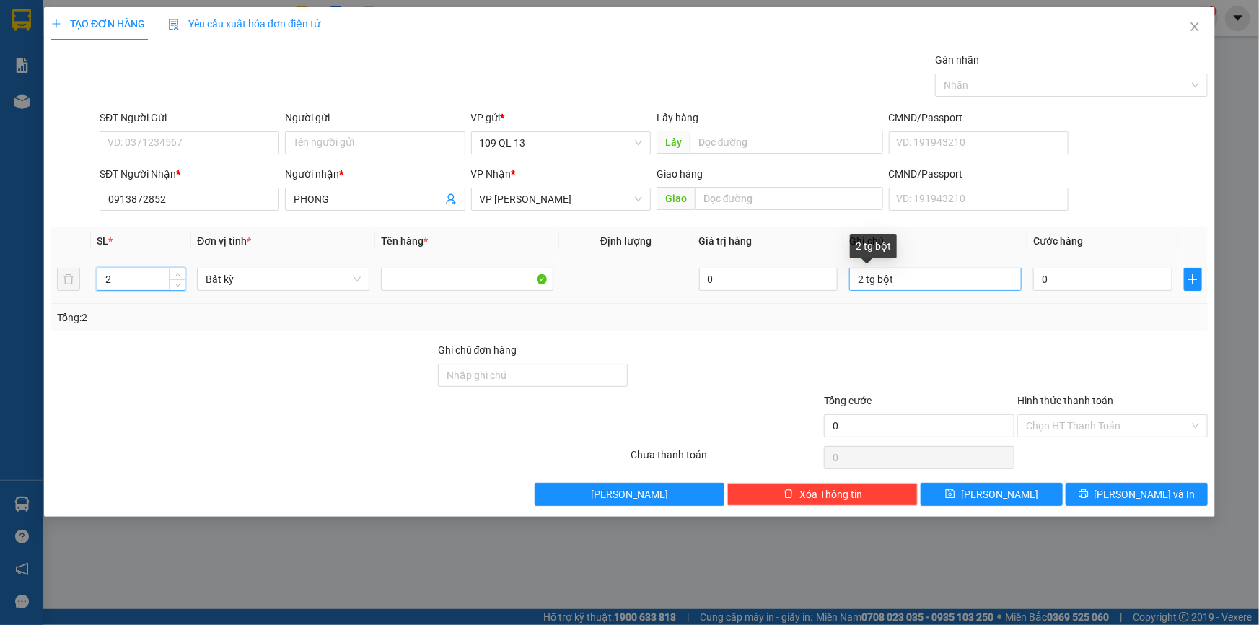
type input "2"
click at [989, 278] on input "2 tg bột" at bounding box center [935, 279] width 172 height 23
click at [1133, 273] on input "0" at bounding box center [1102, 279] width 139 height 23
type input "1"
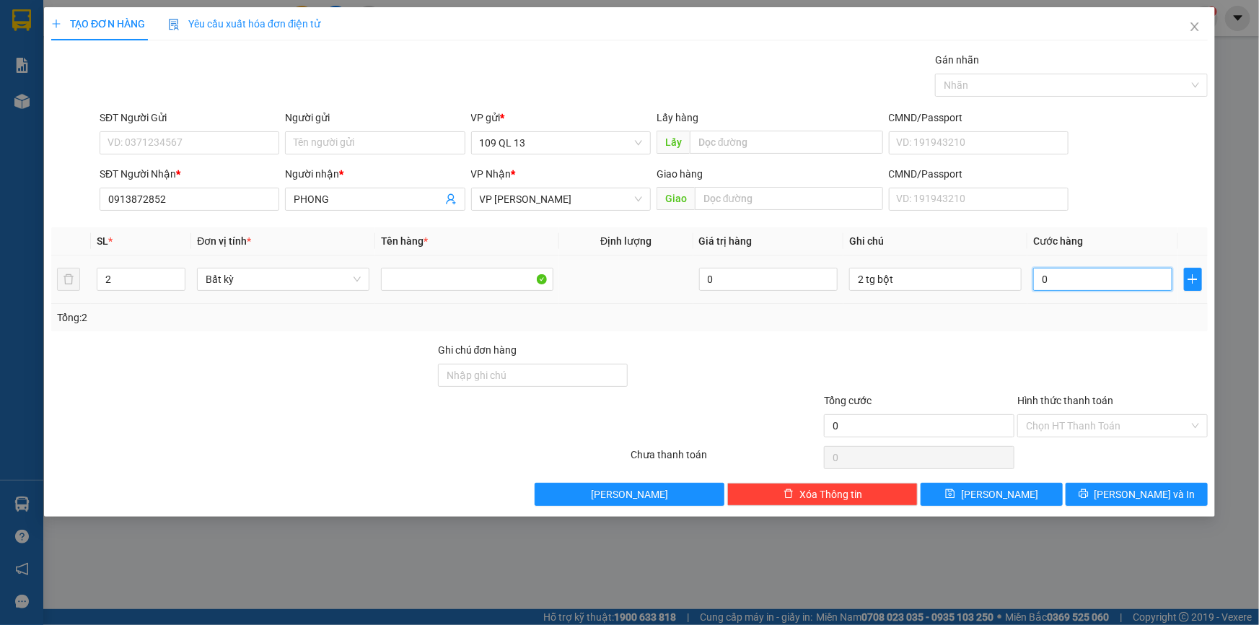
type input "1"
type input "12"
type input "120"
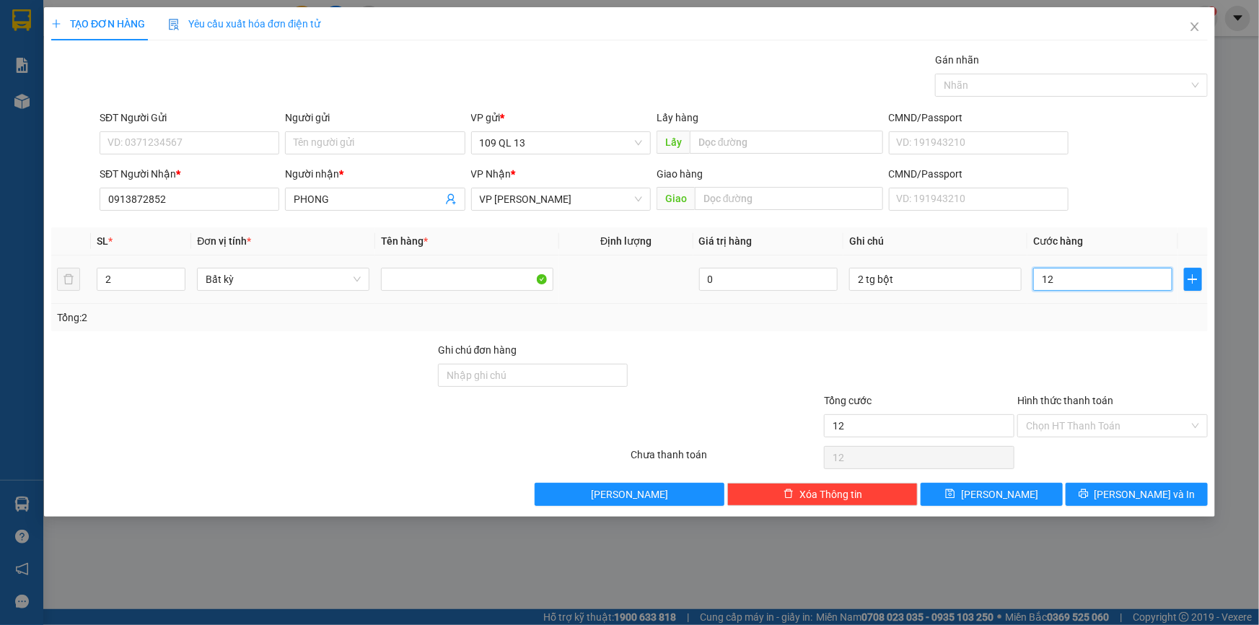
type input "120"
type input "120.000"
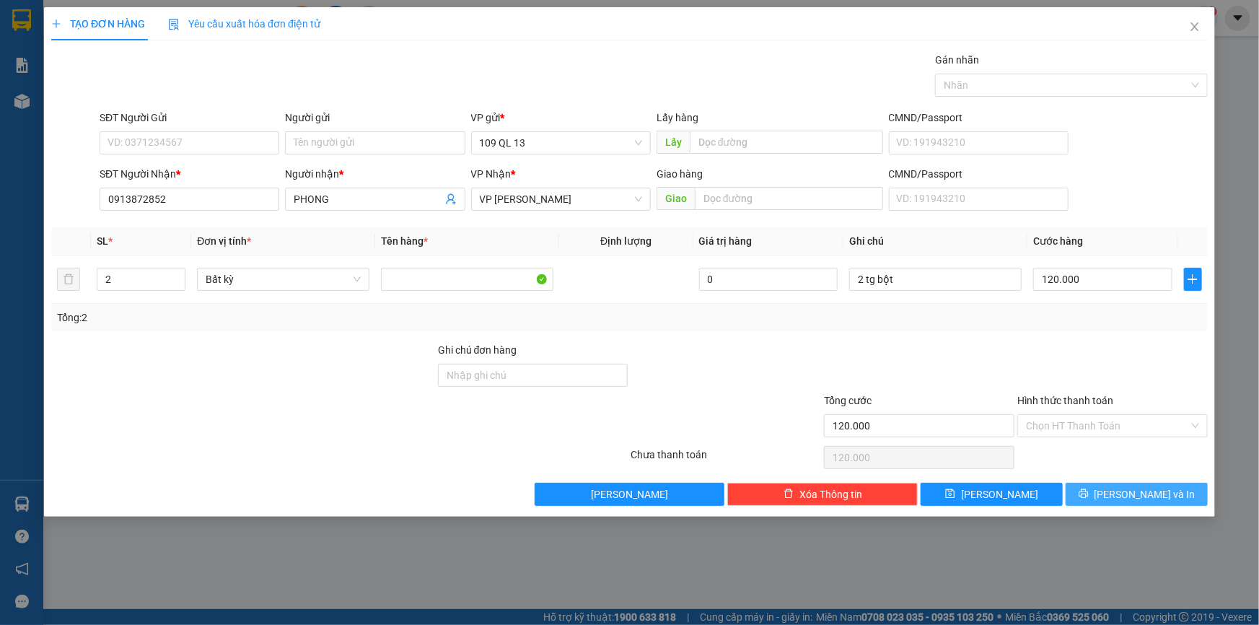
click at [1142, 493] on span "[PERSON_NAME] và In" at bounding box center [1145, 494] width 101 height 16
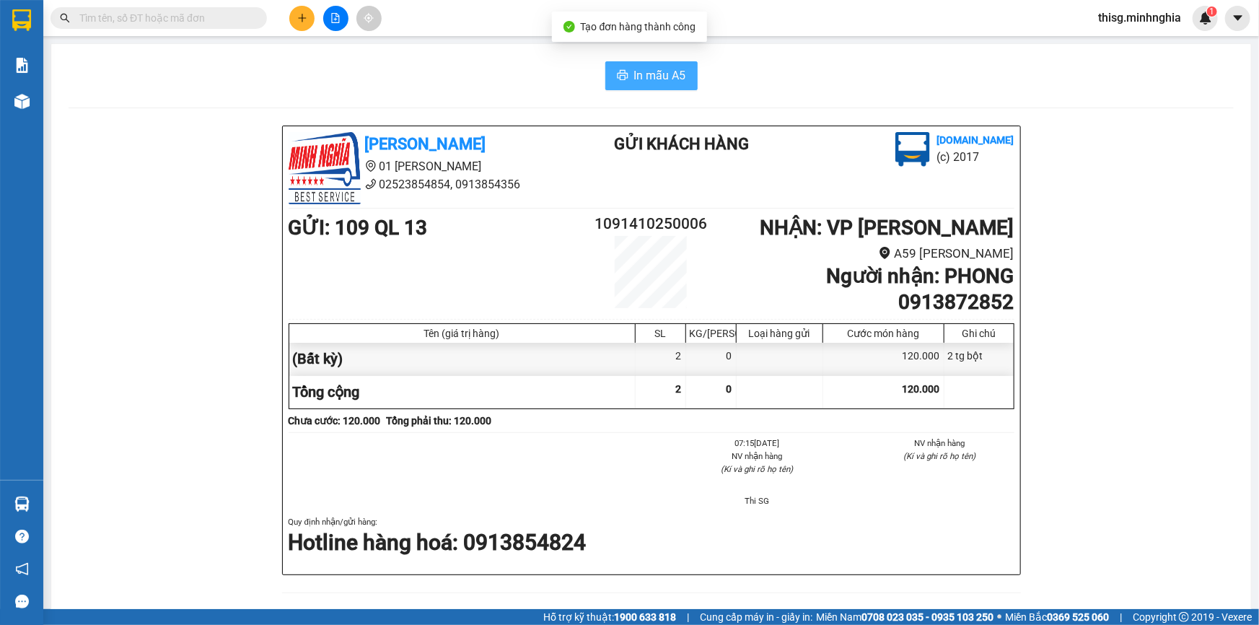
click at [635, 66] on span "In mẫu A5" at bounding box center [660, 75] width 52 height 18
click at [471, 61] on div "In mẫu A5" at bounding box center [651, 75] width 1165 height 29
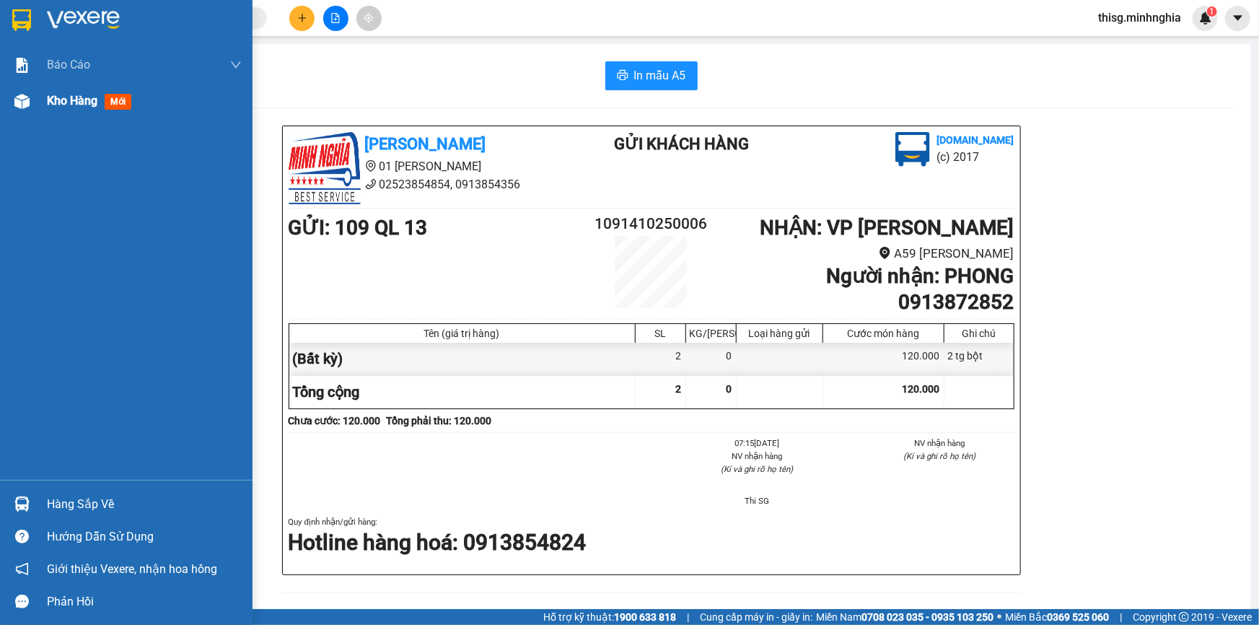
click at [76, 95] on span "Kho hàng" at bounding box center [72, 101] width 51 height 14
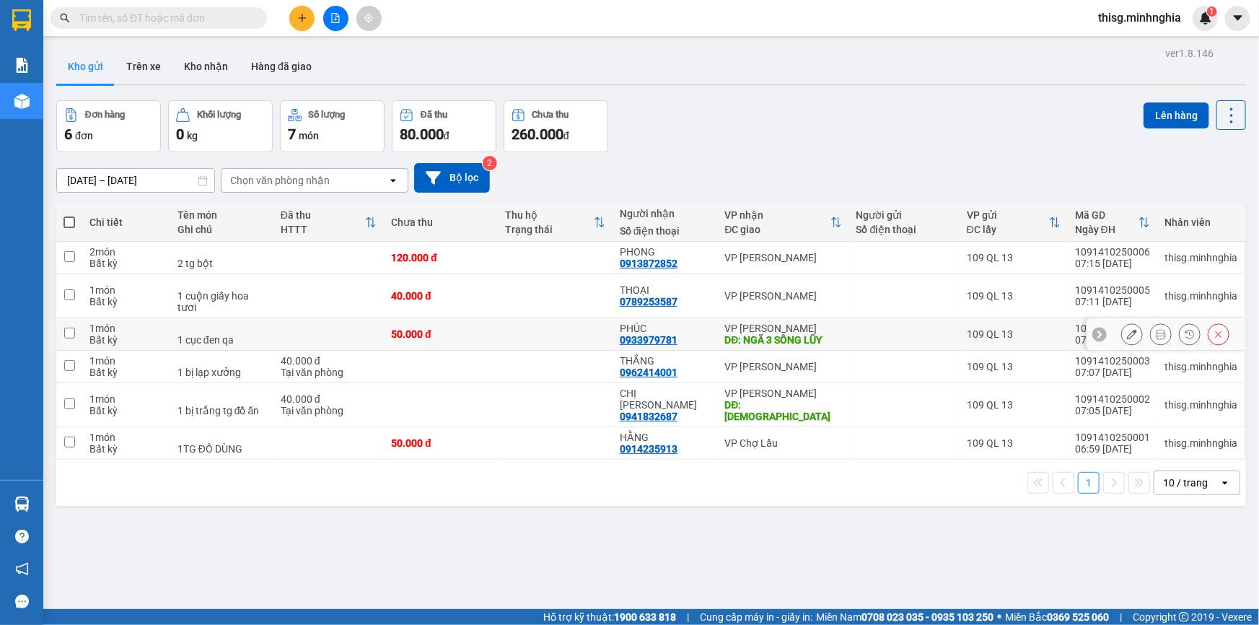
click at [1127, 334] on icon at bounding box center [1132, 334] width 10 height 10
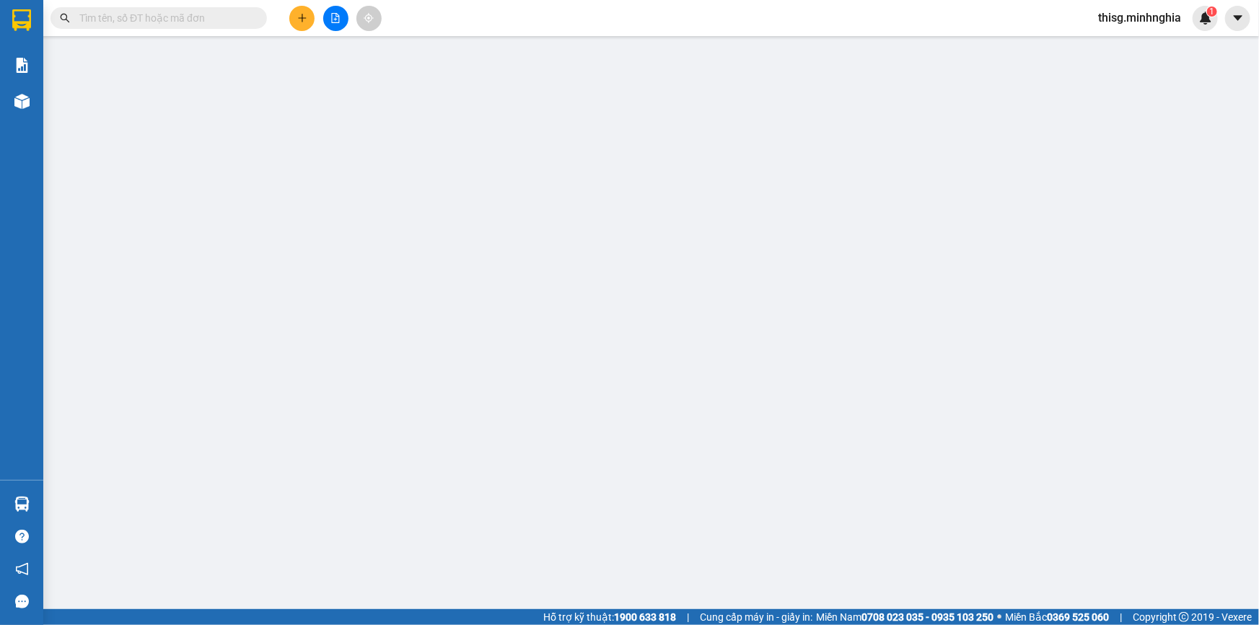
type input "0933979781"
type input "NGÃ 3 SÔNG LŨY"
type input "50.000"
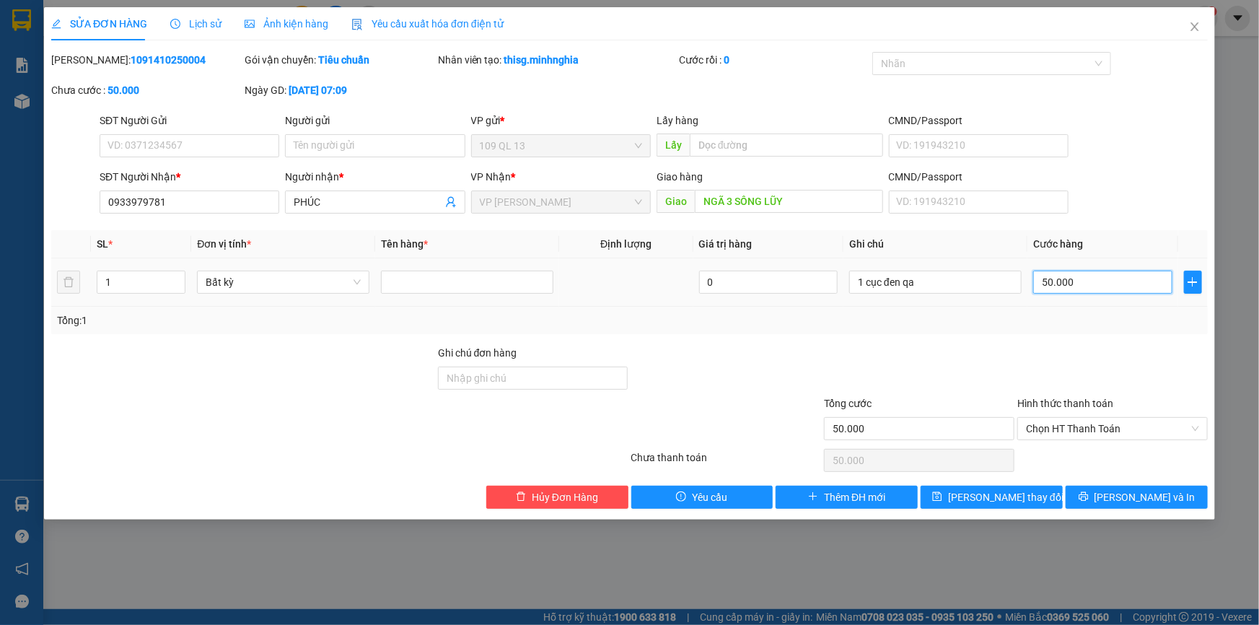
click at [1106, 291] on input "50.000" at bounding box center [1102, 282] width 139 height 23
type input "0"
type input "6"
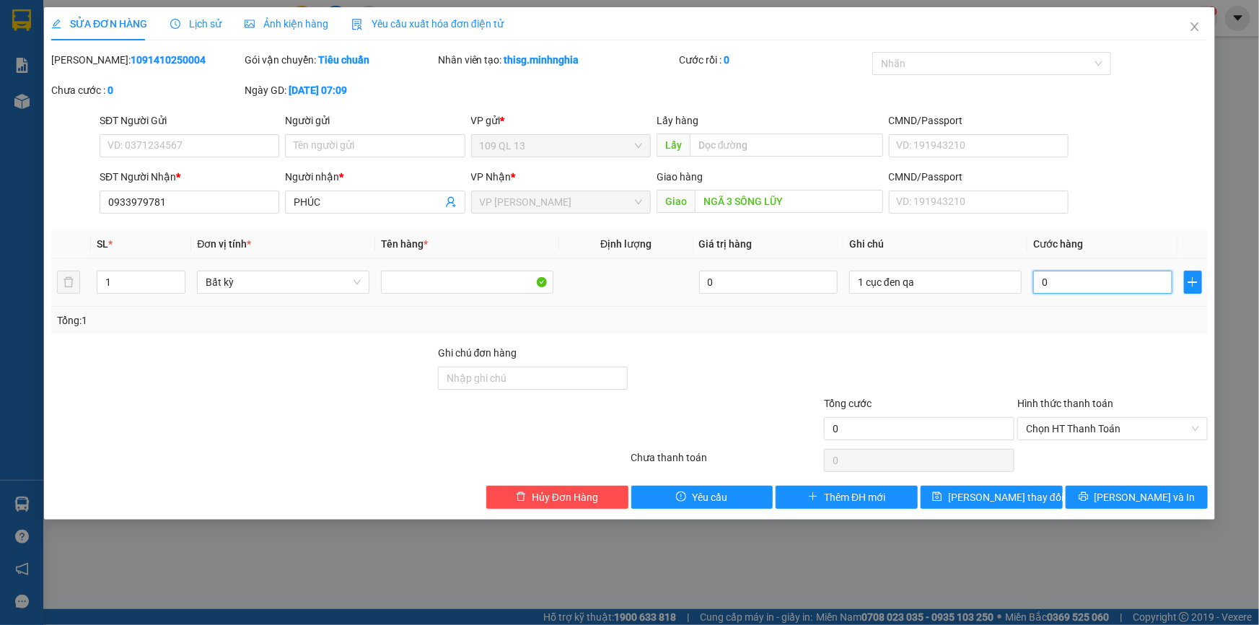
type input "6"
type input "06"
type input "60"
type input "060"
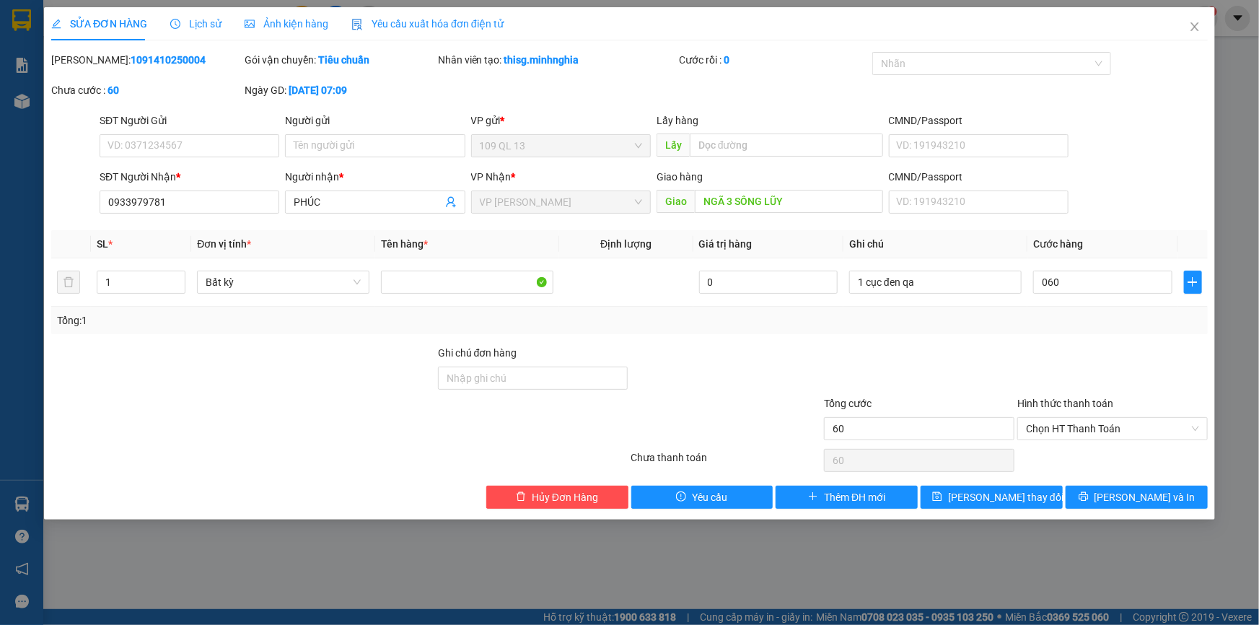
type input "60.000"
click at [1165, 509] on div "SỬA ĐƠN HÀNG Lịch sử Ảnh kiện hàng Yêu cầu xuất hóa đơn điện tử Total Paid Fee …" at bounding box center [629, 263] width 1171 height 512
click at [1165, 496] on span "[PERSON_NAME] và In" at bounding box center [1145, 497] width 101 height 16
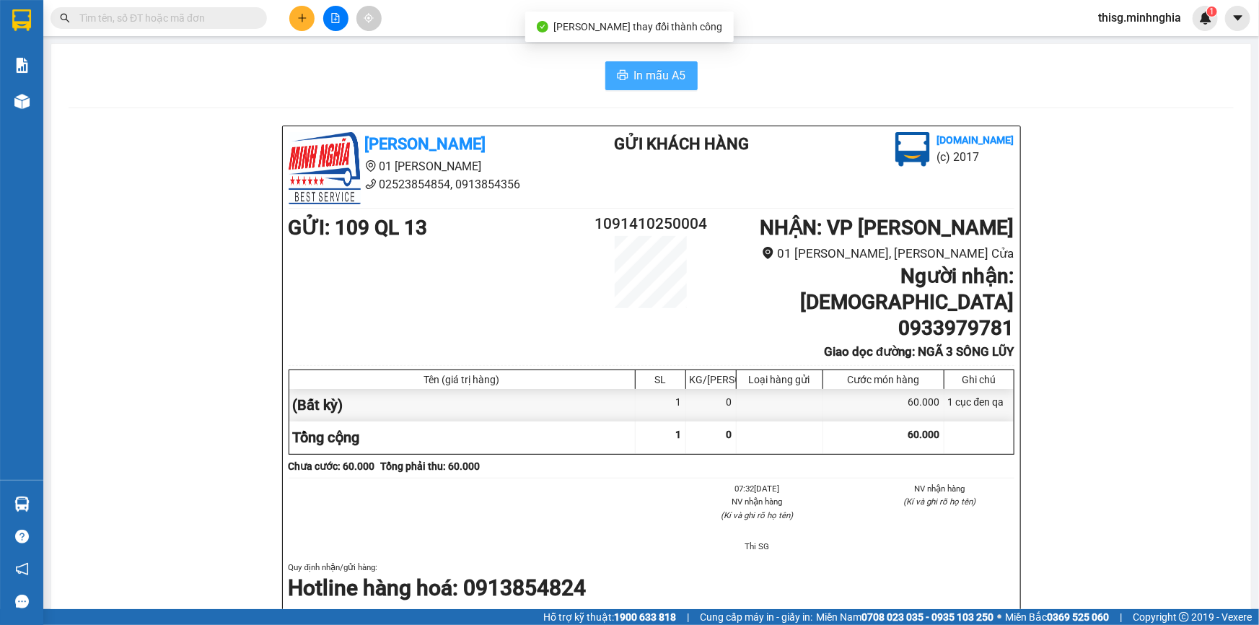
click at [634, 75] on span "In mẫu A5" at bounding box center [660, 75] width 52 height 18
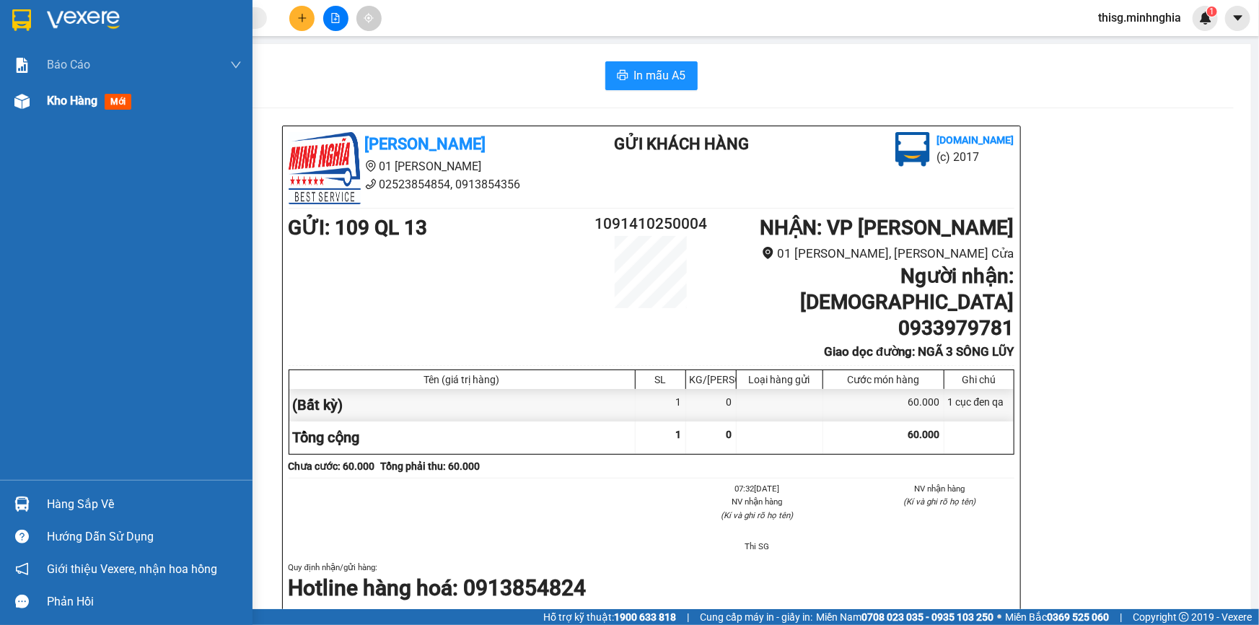
click at [58, 97] on span "Kho hàng" at bounding box center [72, 101] width 51 height 14
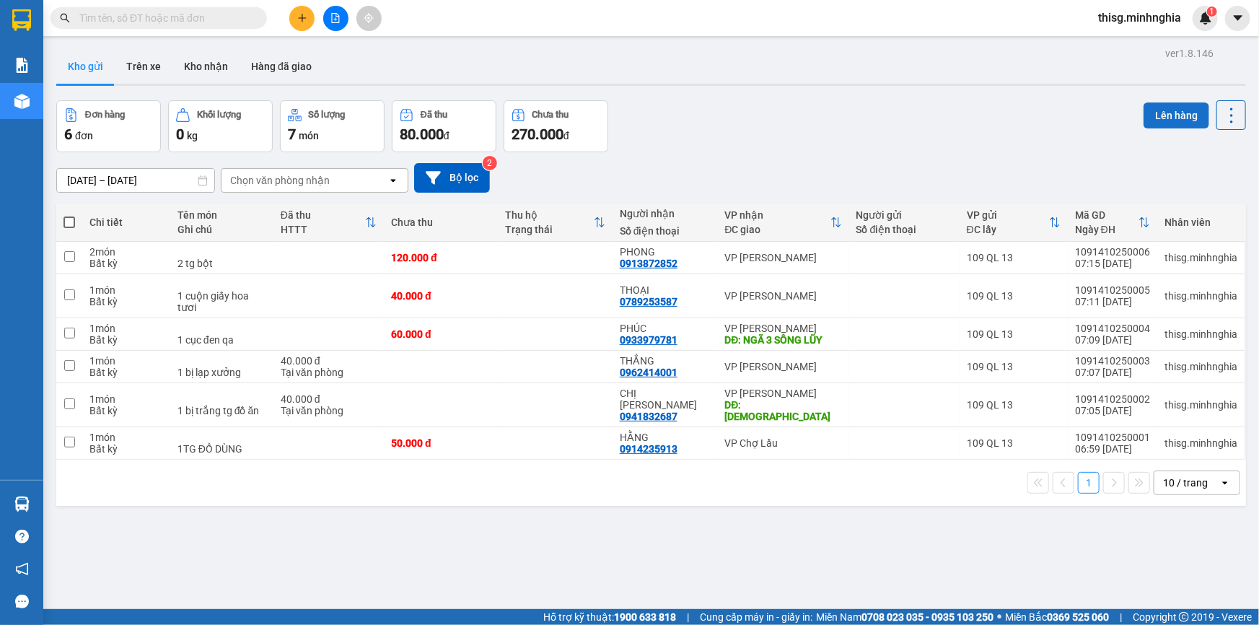
click at [1149, 113] on button "Lên hàng" at bounding box center [1177, 115] width 66 height 26
click at [1170, 107] on button "Lên hàng" at bounding box center [1177, 115] width 66 height 26
click at [65, 225] on span at bounding box center [69, 222] width 12 height 12
click at [69, 215] on input "checkbox" at bounding box center [69, 215] width 0 height 0
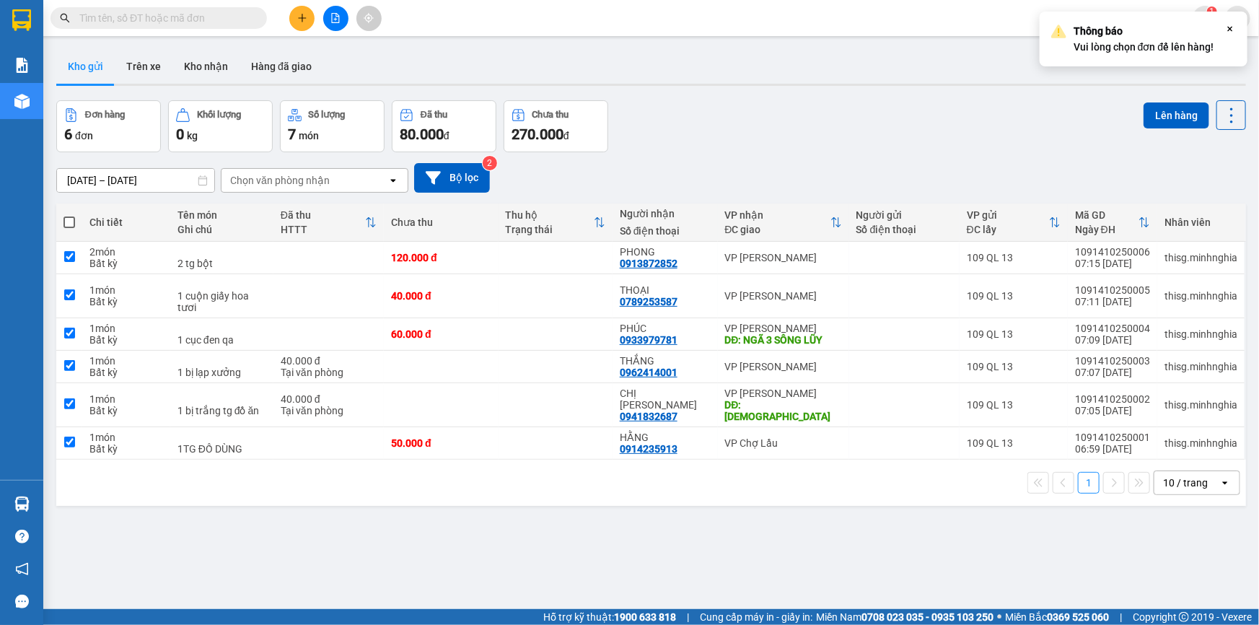
checkbox input "true"
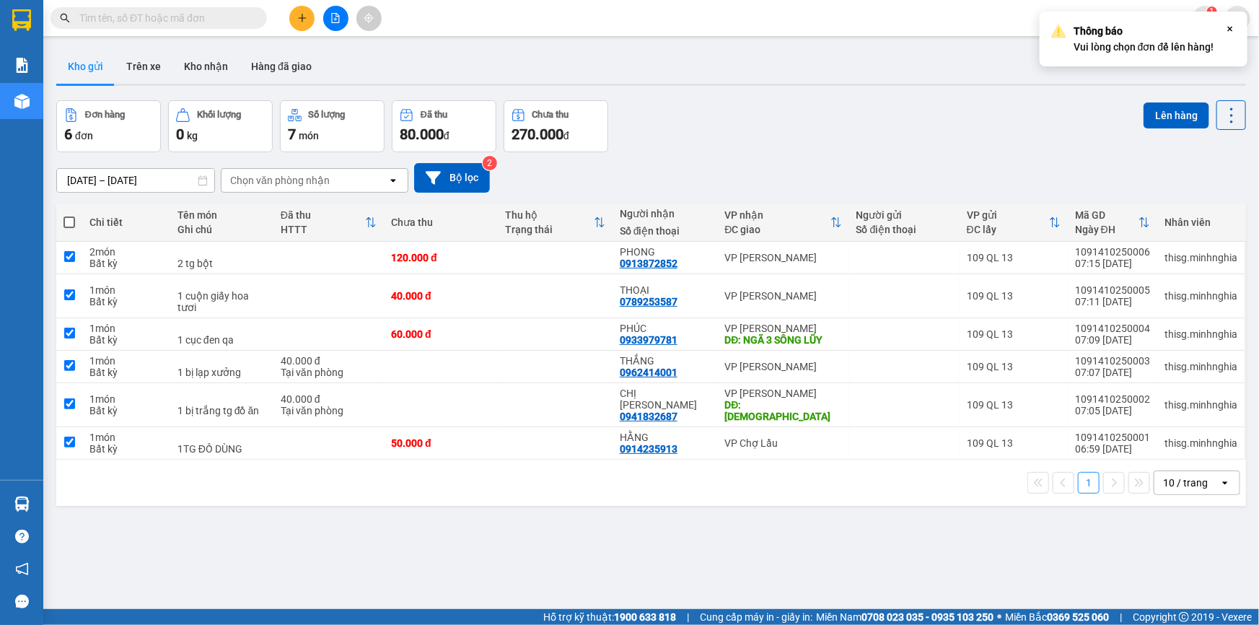
checkbox input "true"
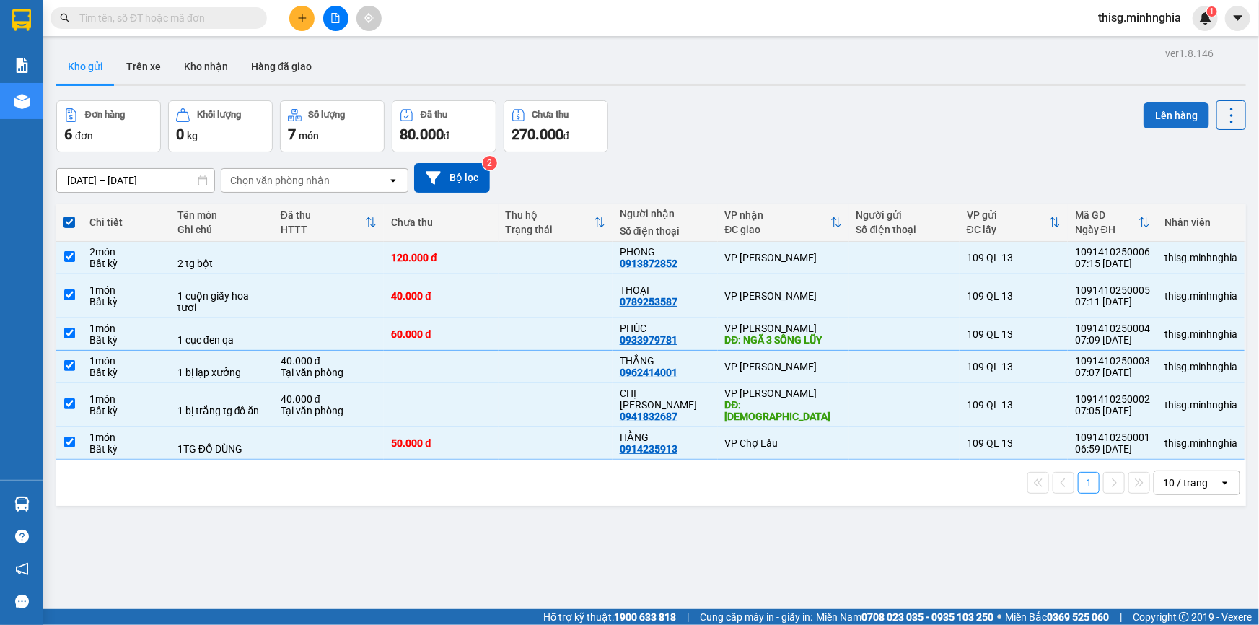
click at [1167, 110] on button "Lên hàng" at bounding box center [1177, 115] width 66 height 26
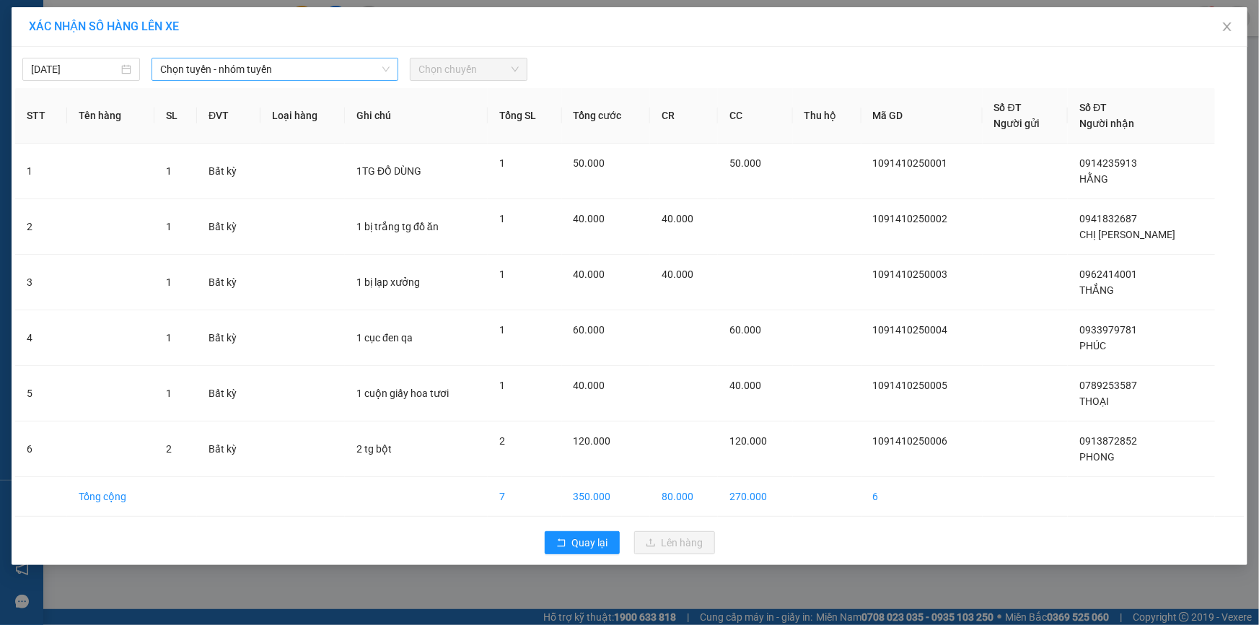
click at [249, 70] on span "Chọn tuyến - nhóm tuyến" at bounding box center [274, 69] width 229 height 22
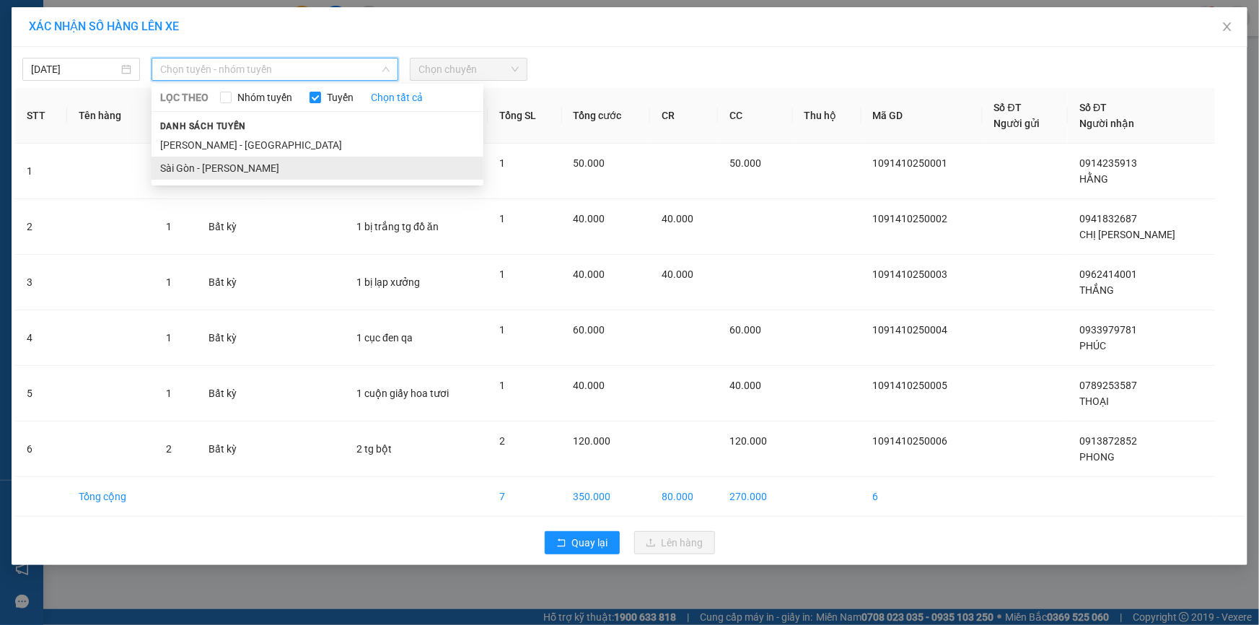
click at [211, 166] on li "Sài Gòn - [PERSON_NAME]" at bounding box center [318, 168] width 332 height 23
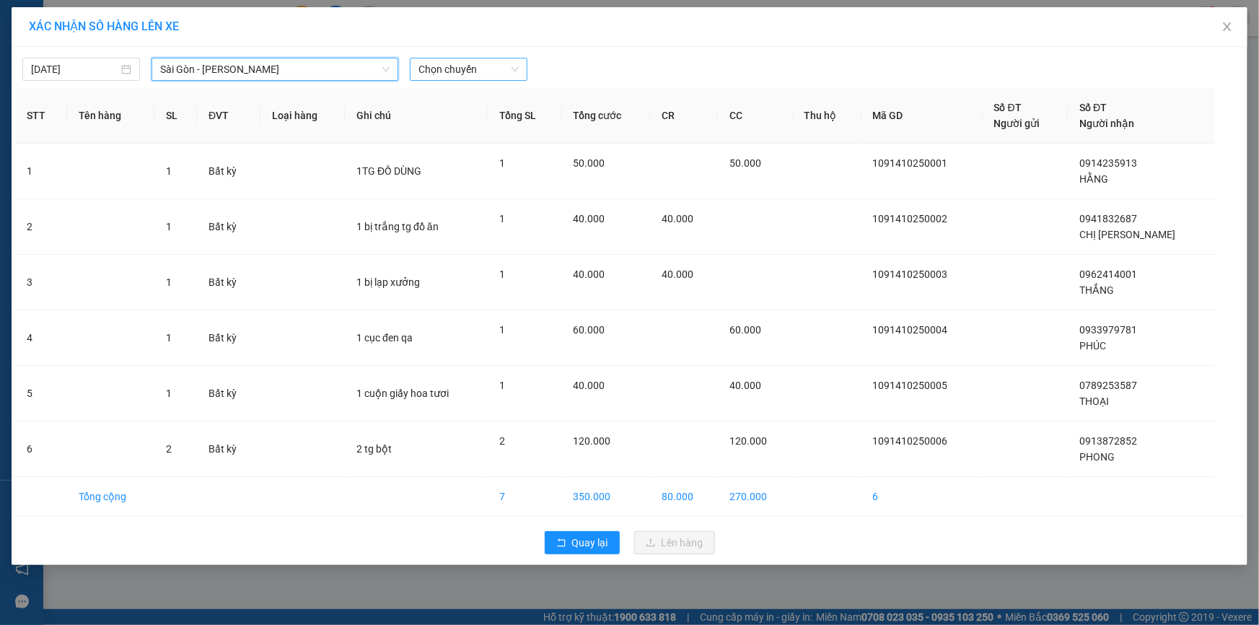
click at [486, 71] on span "Chọn chuyến" at bounding box center [469, 69] width 100 height 22
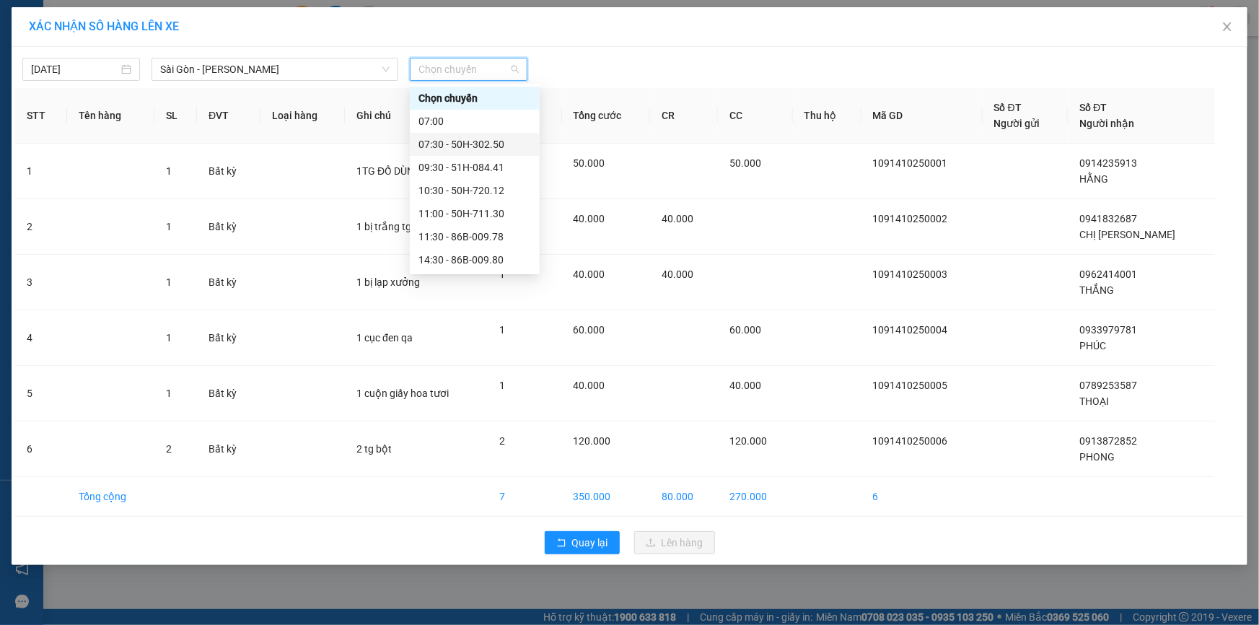
click at [481, 139] on div "07:30 - 50H-302.50" at bounding box center [475, 144] width 113 height 16
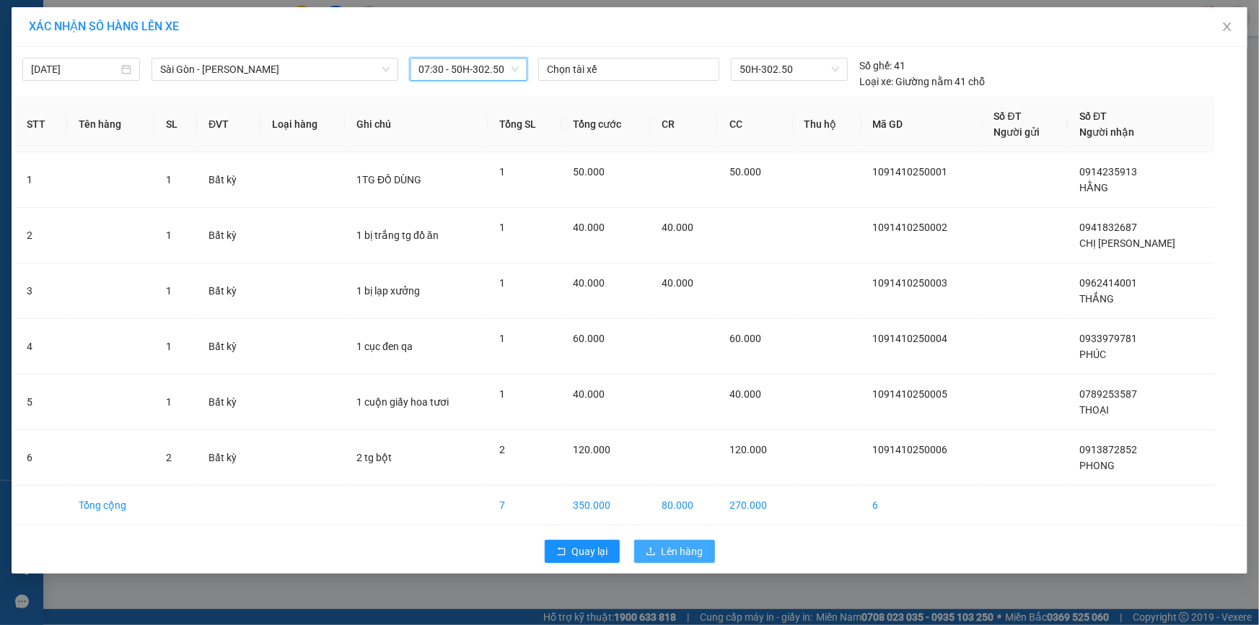
click at [691, 548] on span "Lên hàng" at bounding box center [683, 551] width 42 height 16
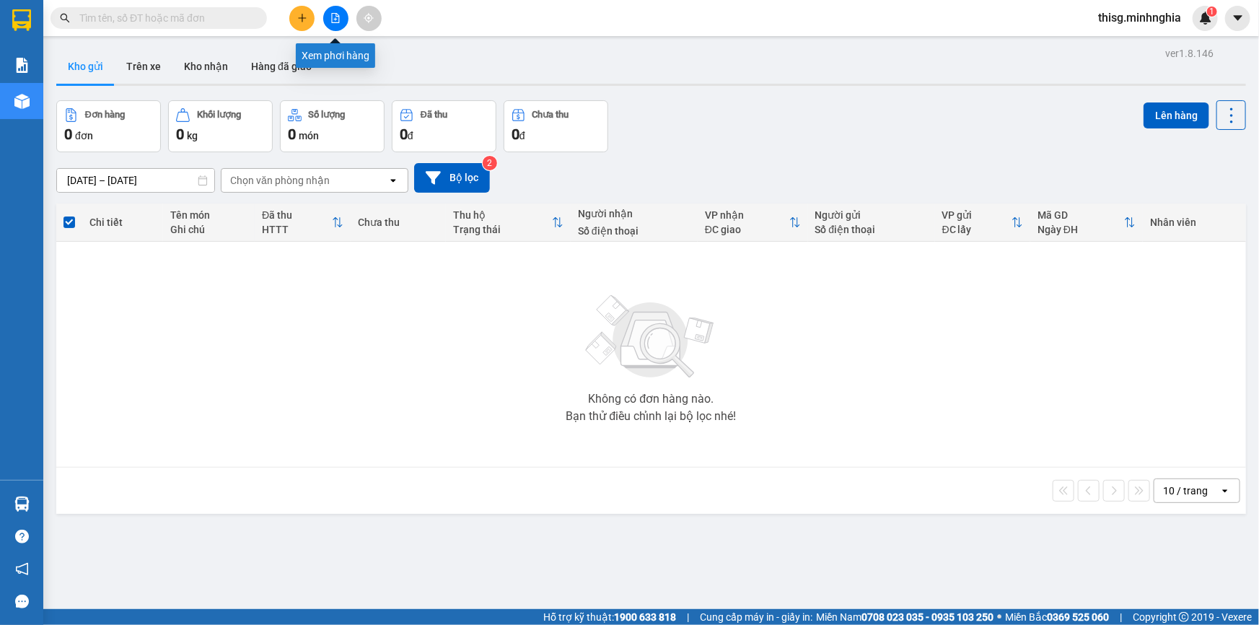
click at [331, 14] on icon "file-add" at bounding box center [335, 18] width 10 height 10
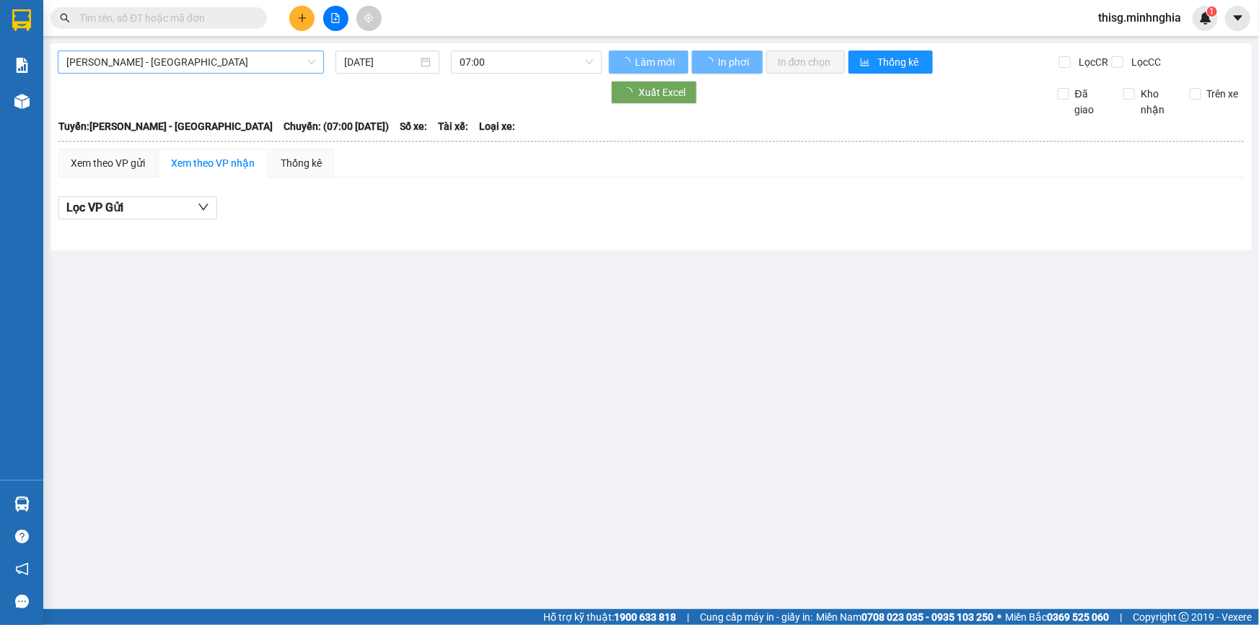
click at [218, 65] on span "[PERSON_NAME] - [GEOGRAPHIC_DATA]" at bounding box center [190, 62] width 249 height 22
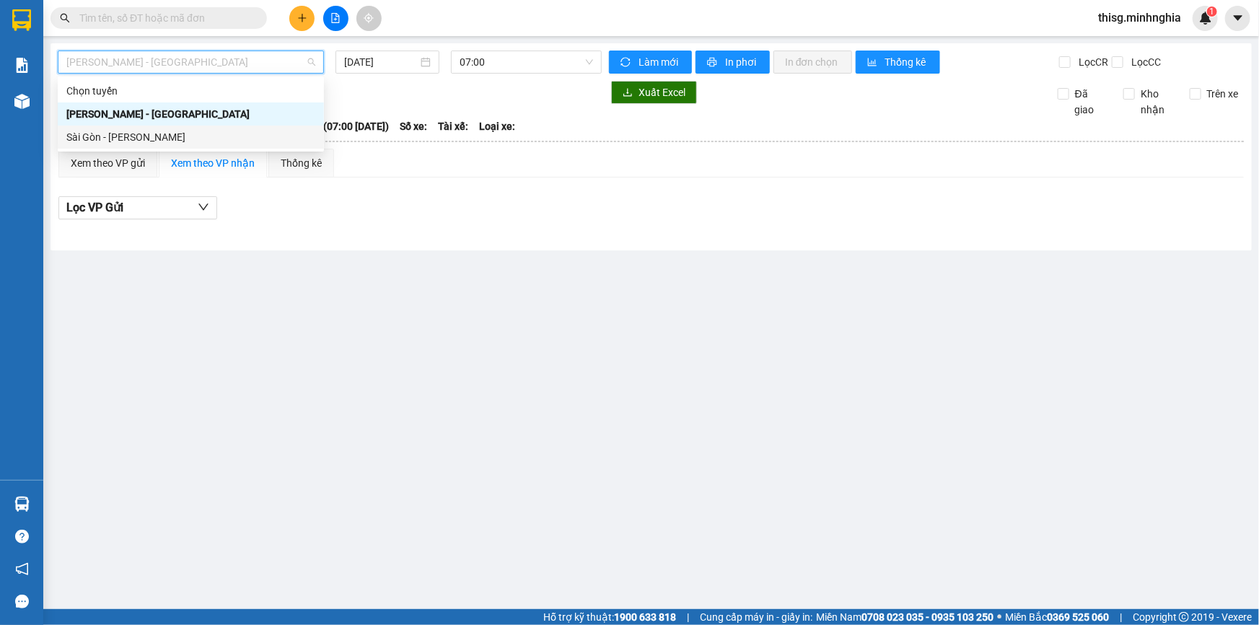
click at [174, 137] on div "Sài Gòn - [PERSON_NAME]" at bounding box center [190, 137] width 249 height 16
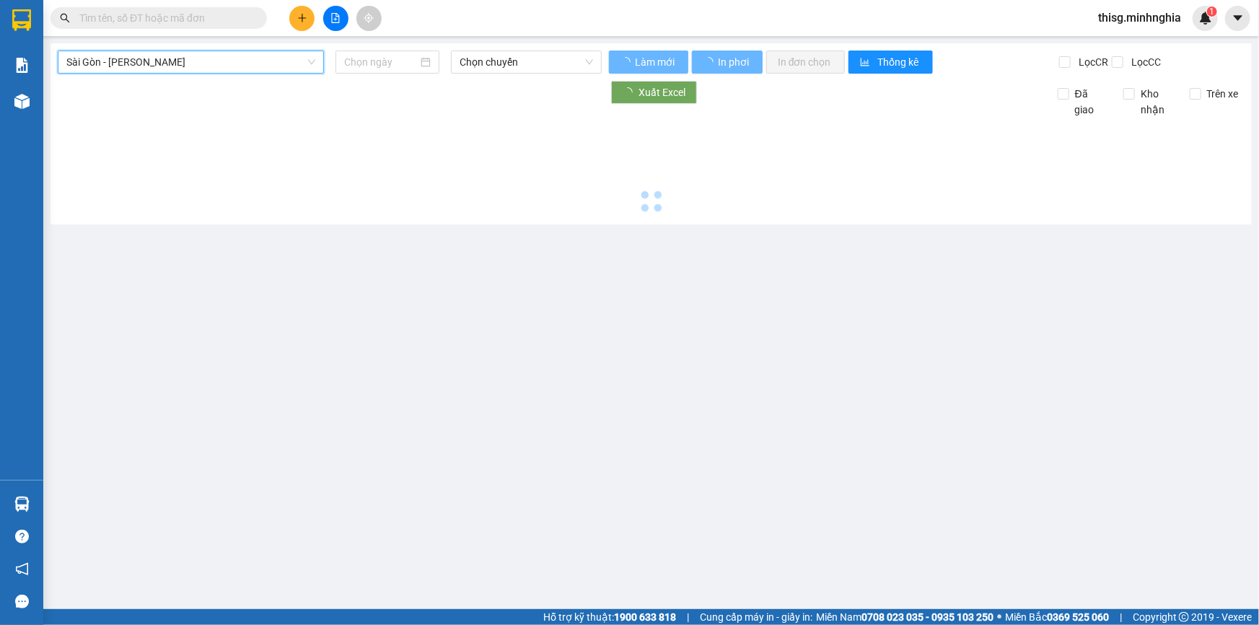
type input "[DATE]"
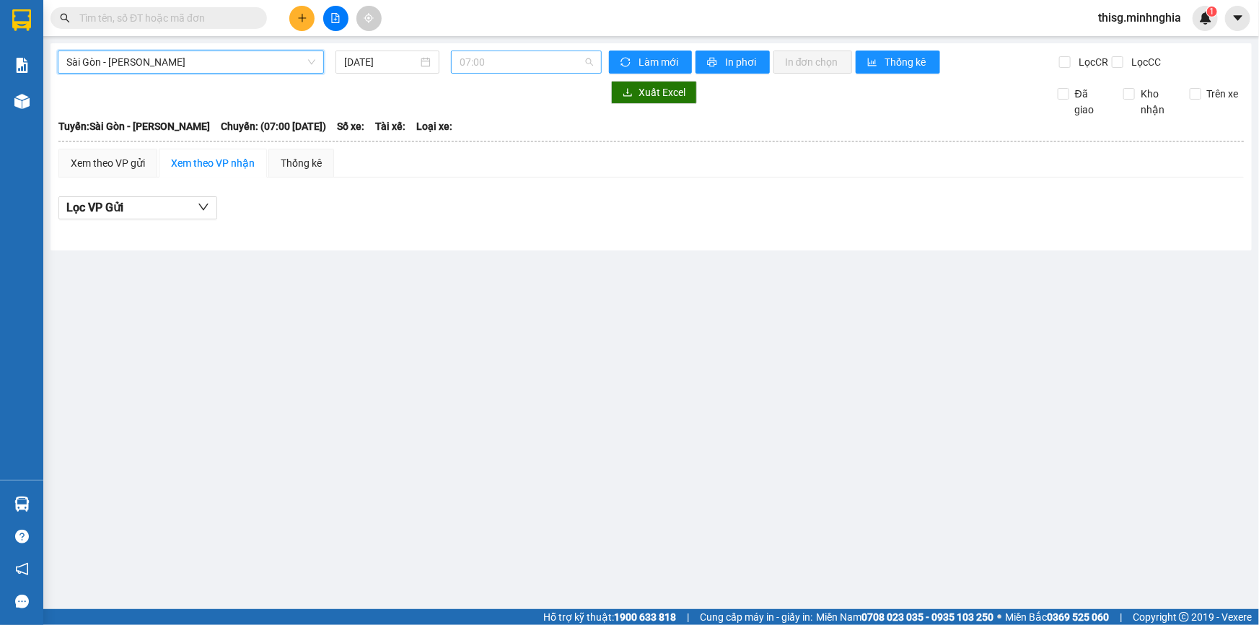
click at [481, 58] on span "07:00" at bounding box center [526, 62] width 133 height 22
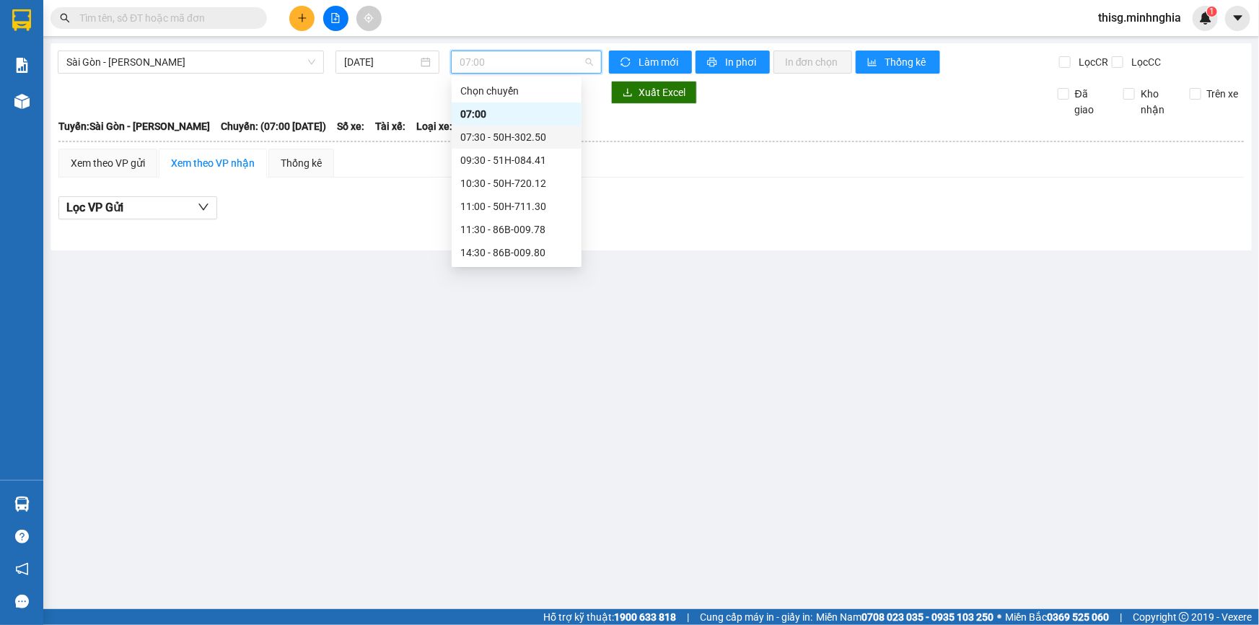
click at [491, 136] on div "07:30 - 50H-302.50" at bounding box center [516, 137] width 113 height 16
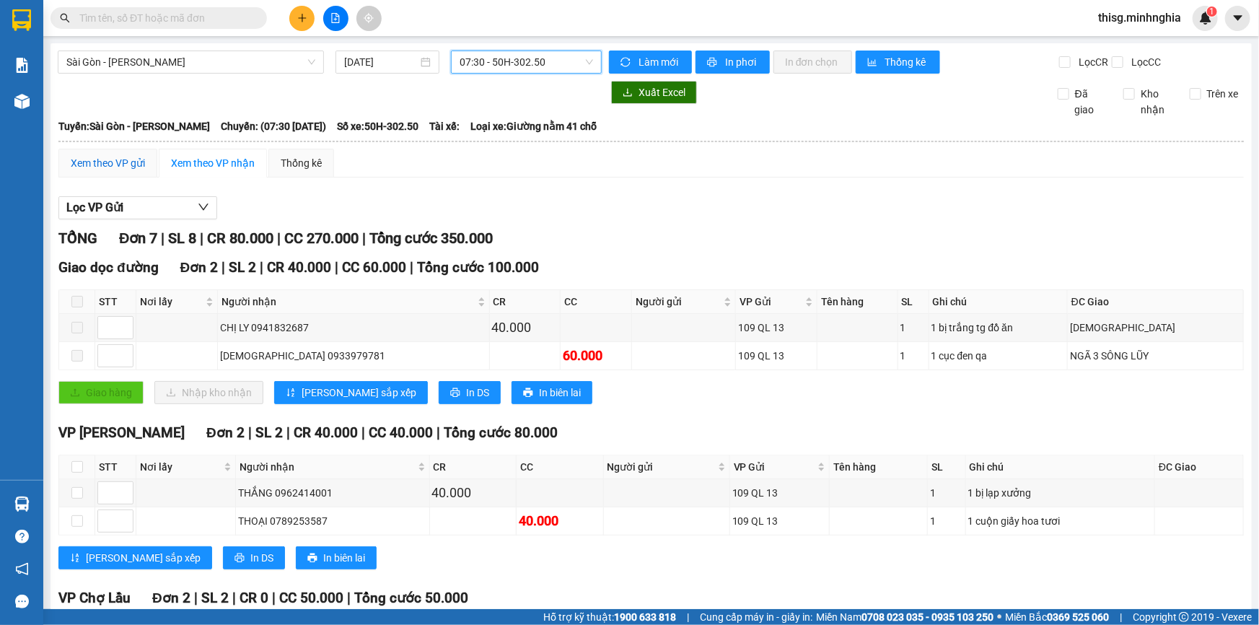
click at [128, 162] on div "Xem theo VP gửi" at bounding box center [108, 163] width 74 height 16
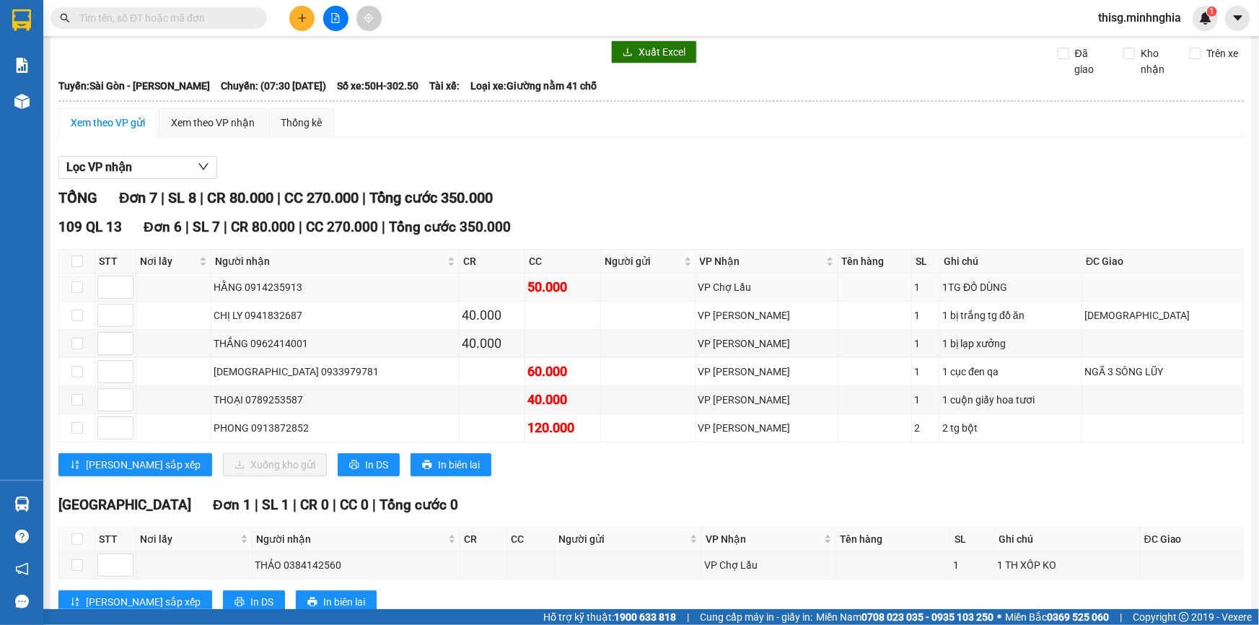
scroll to position [82, 0]
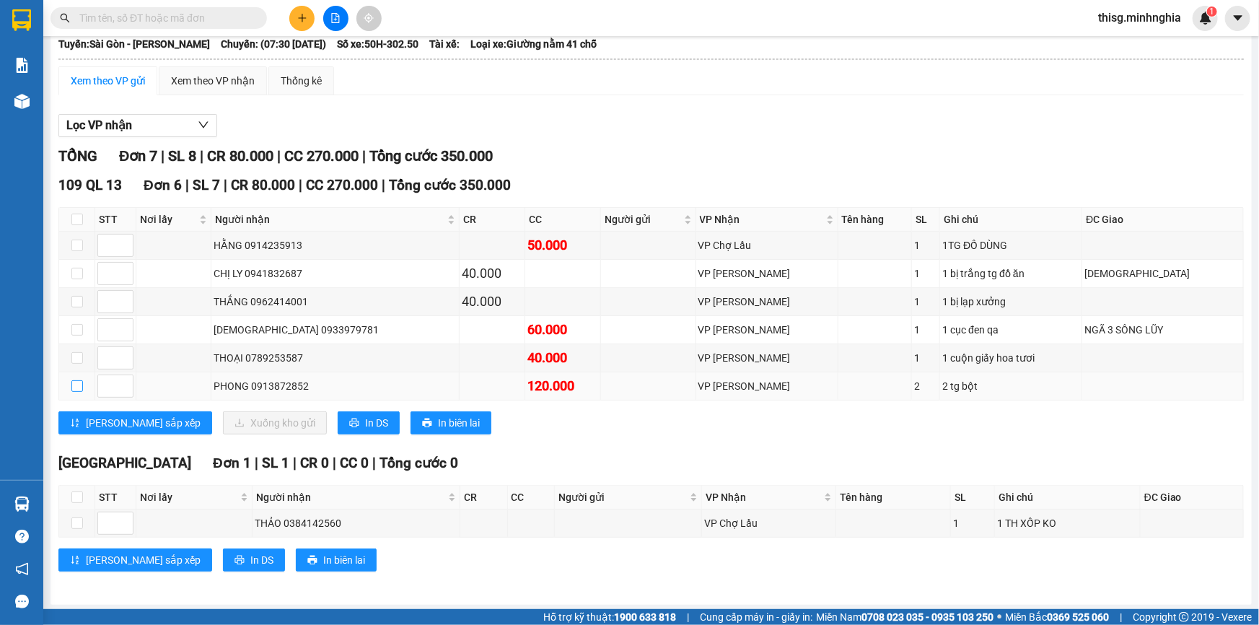
click at [75, 385] on input "checkbox" at bounding box center [77, 386] width 12 height 12
checkbox input "true"
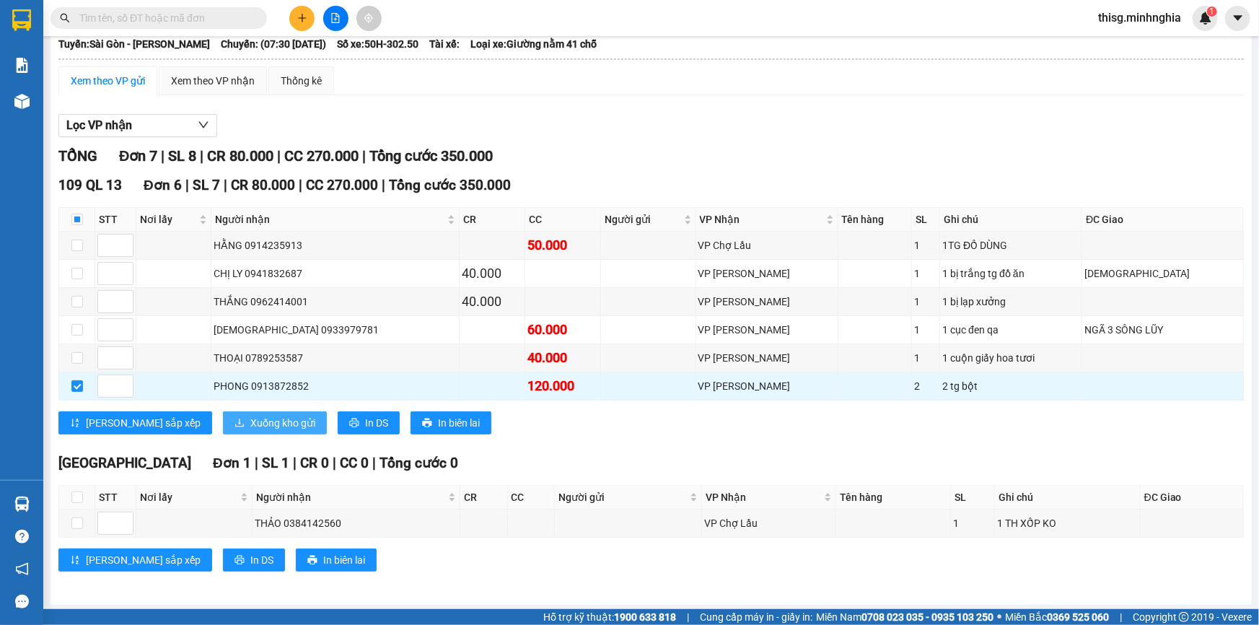
click at [250, 419] on span "Xuống kho gửi" at bounding box center [282, 423] width 65 height 16
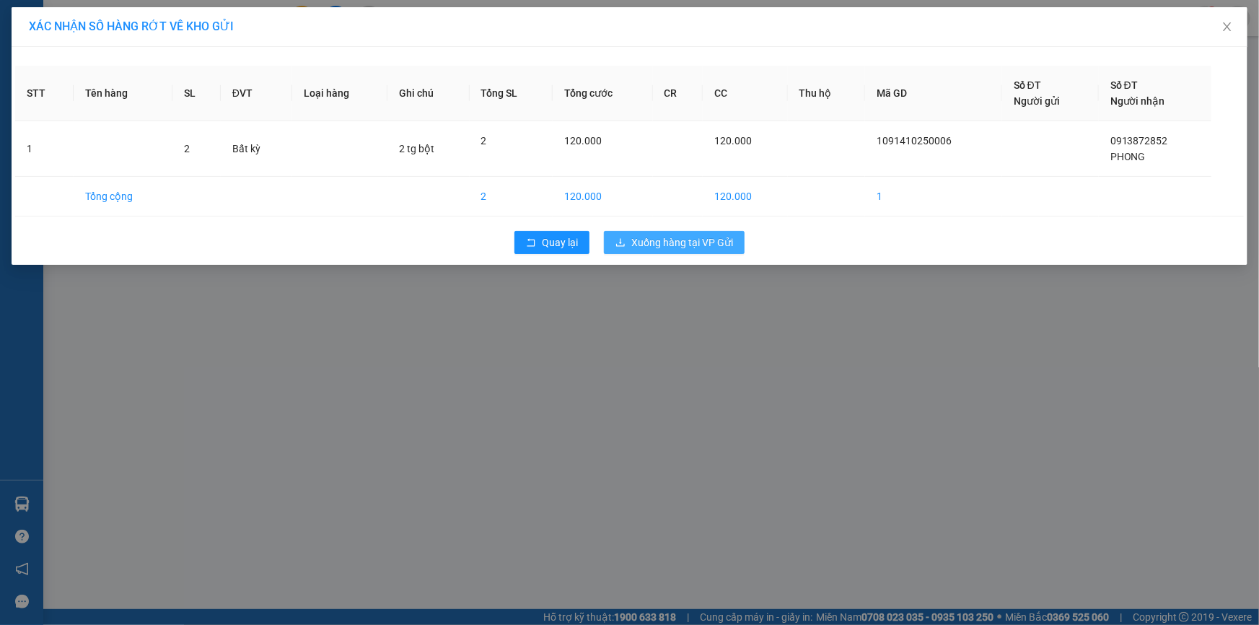
click at [706, 246] on span "Xuống hàng tại VP Gửi" at bounding box center [682, 243] width 102 height 16
